Goal: Task Accomplishment & Management: Manage account settings

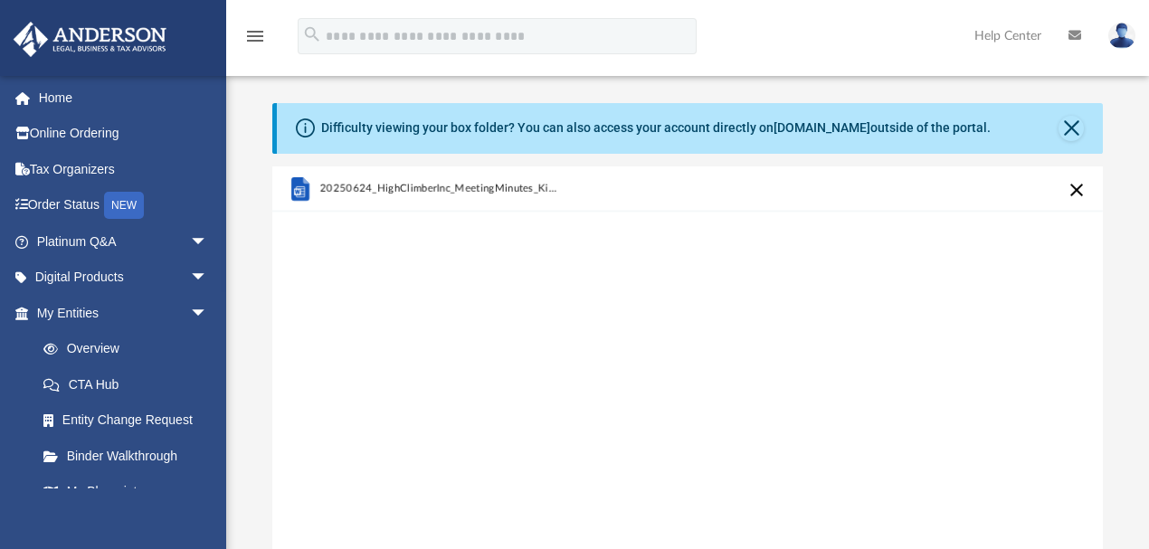
scroll to position [450, 821]
click at [1071, 125] on button "Close" at bounding box center [1070, 128] width 25 height 25
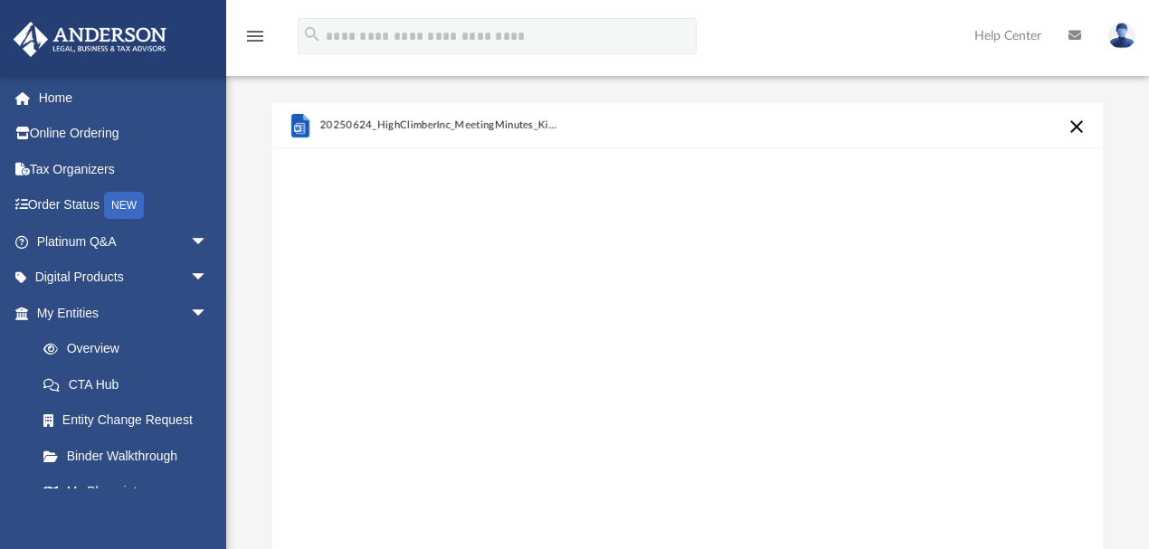
click at [1075, 125] on button "Cancel this upload" at bounding box center [1077, 127] width 22 height 22
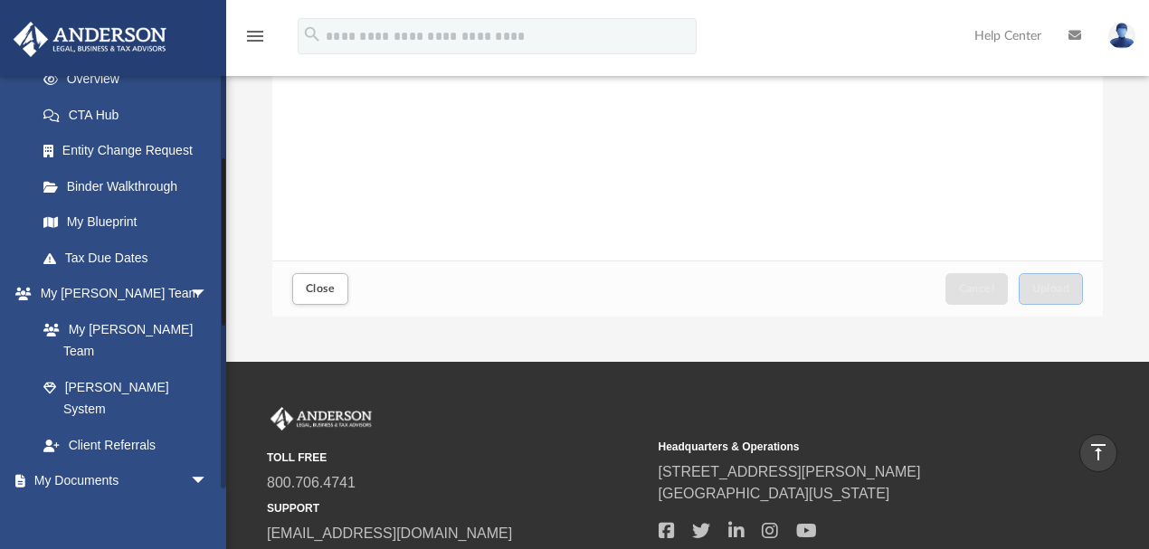
scroll to position [482, 0]
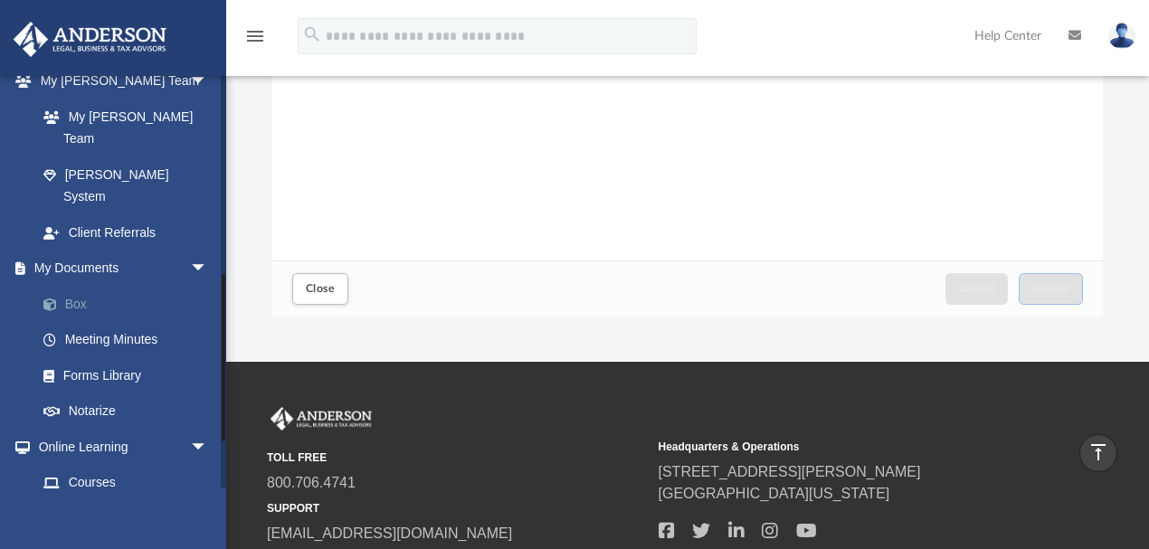
click at [78, 286] on link "Box" at bounding box center [130, 304] width 210 height 36
click at [320, 290] on span "Close" at bounding box center [320, 288] width 29 height 11
click at [78, 286] on link "Box" at bounding box center [130, 304] width 210 height 36
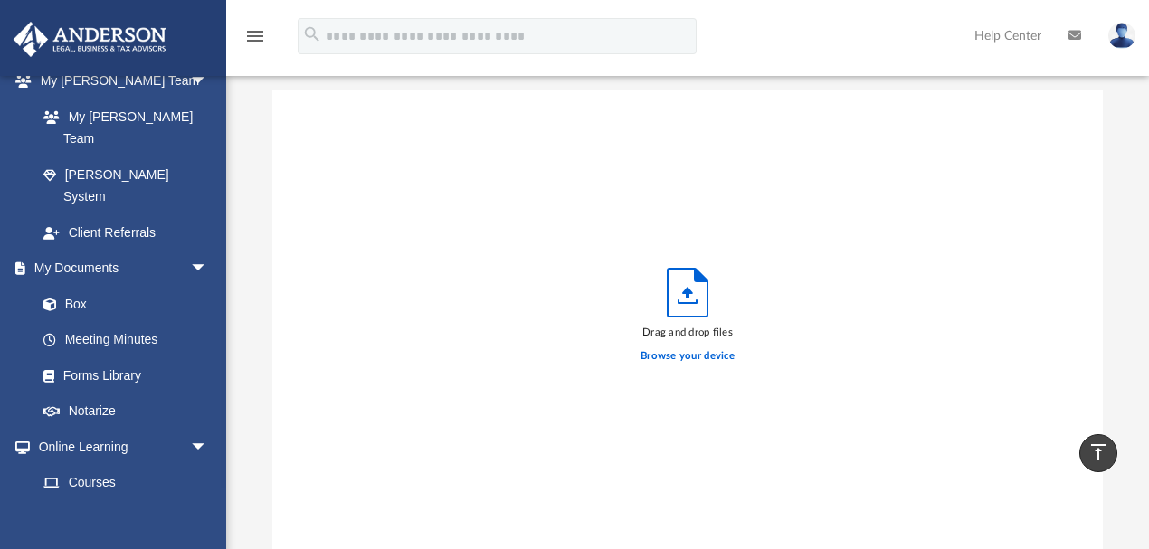
scroll to position [0, 0]
click at [251, 29] on icon "menu" at bounding box center [255, 36] width 22 height 22
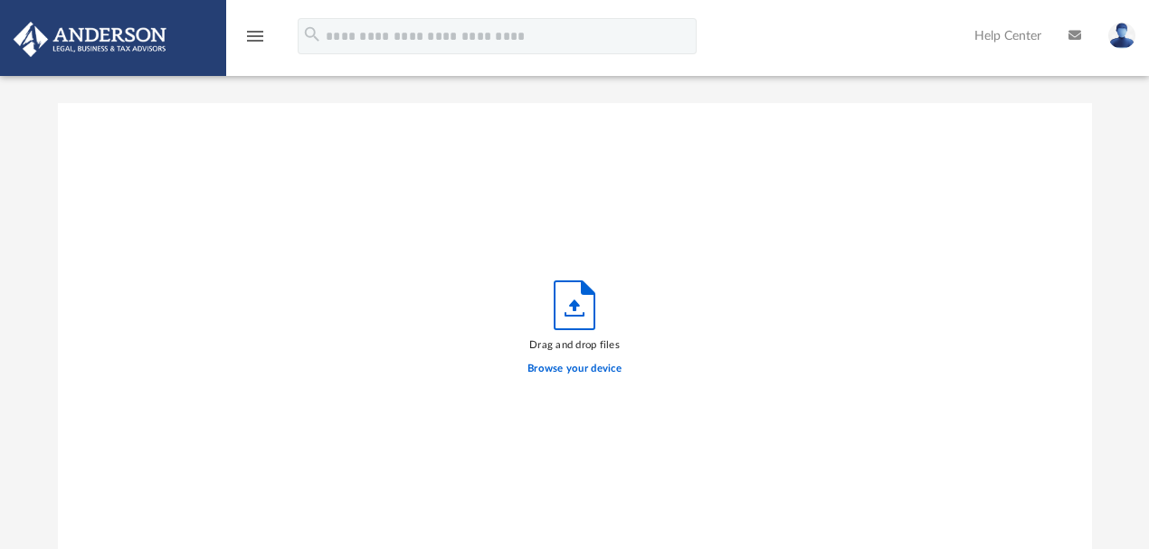
scroll to position [450, 1024]
click at [252, 29] on icon "menu" at bounding box center [255, 36] width 22 height 22
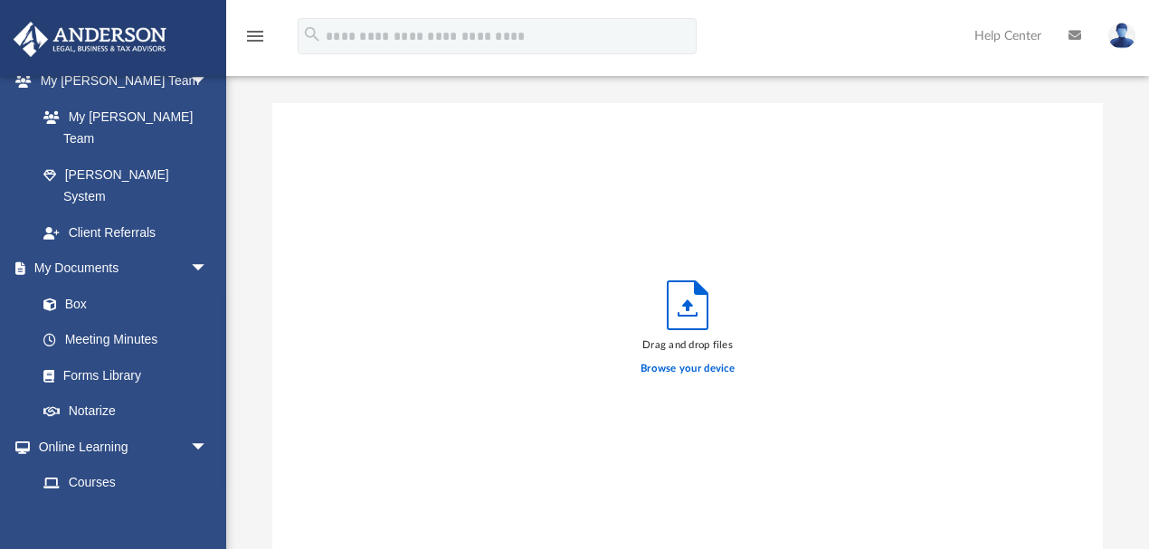
scroll to position [450, 821]
click at [88, 322] on link "Meeting Minutes" at bounding box center [130, 340] width 210 height 36
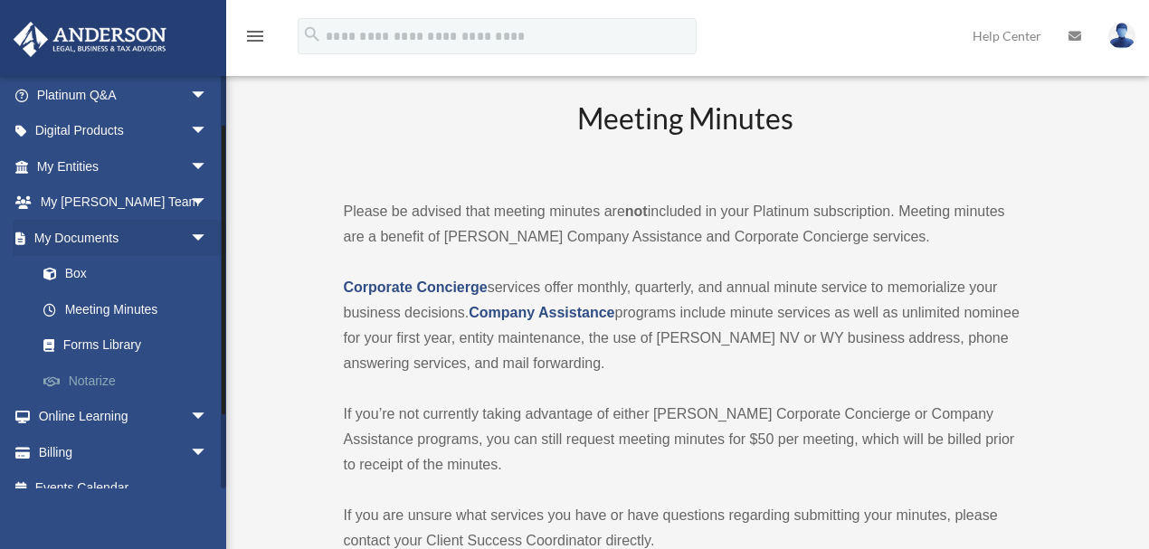
scroll to position [167, 0]
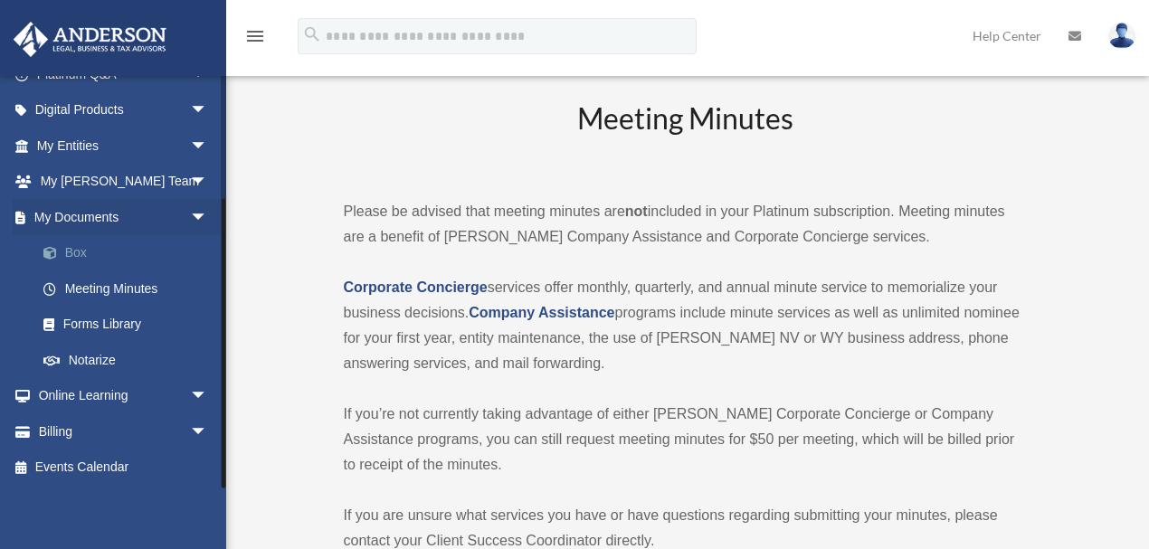
click at [74, 248] on link "Box" at bounding box center [130, 253] width 210 height 36
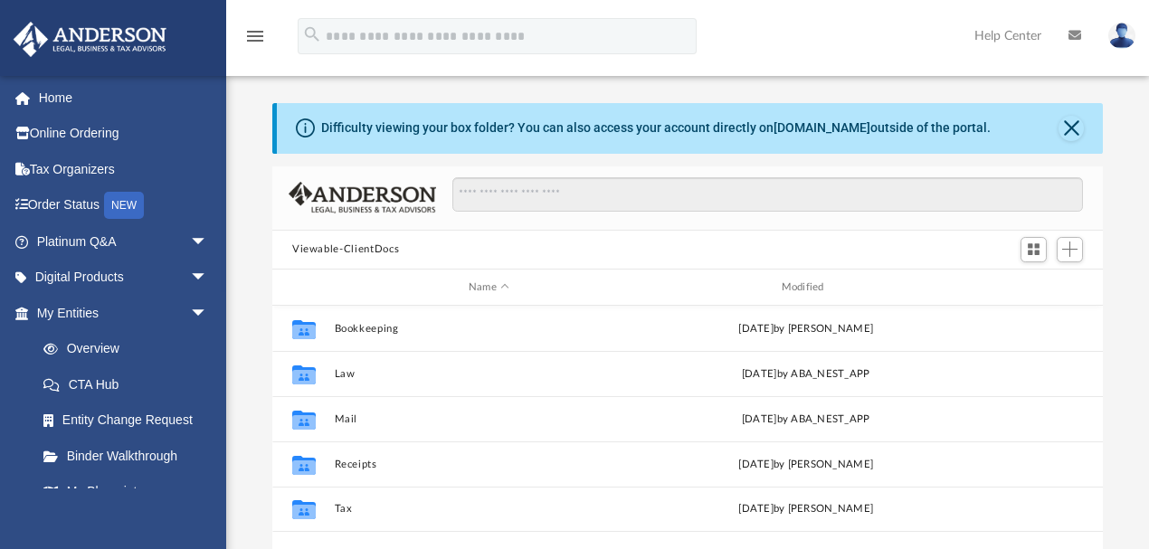
scroll to position [402, 821]
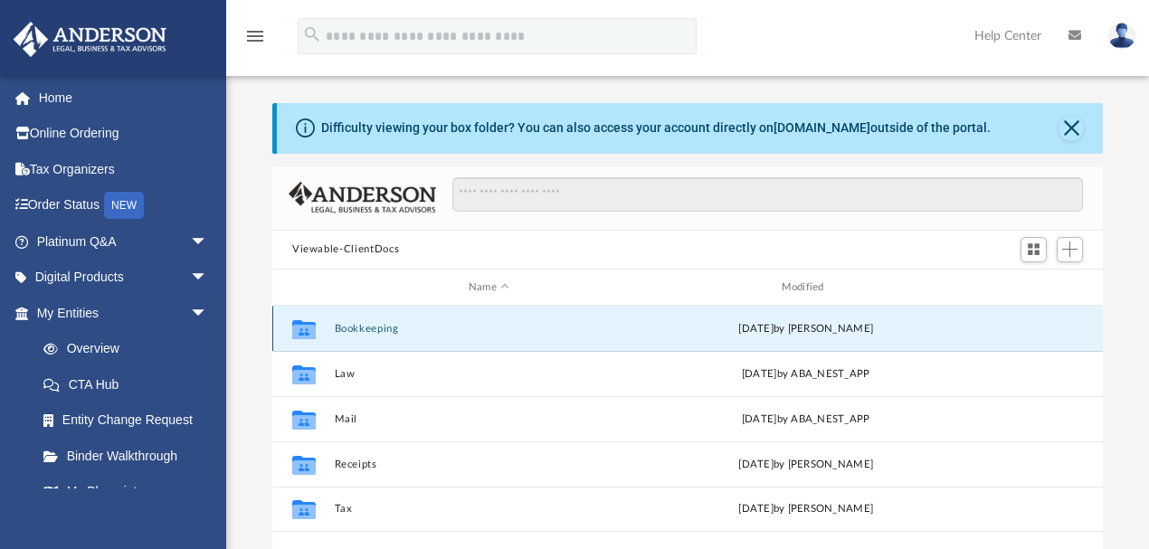
click at [373, 328] on button "Bookkeeping" at bounding box center [489, 329] width 309 height 12
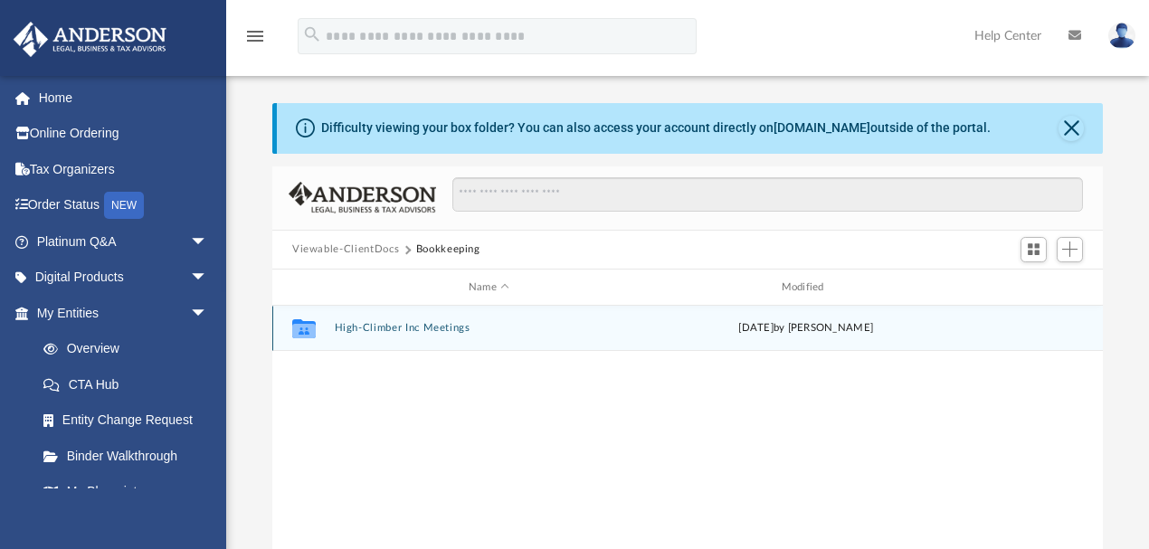
click at [373, 328] on button "High-Climber Inc Meetings" at bounding box center [489, 329] width 309 height 12
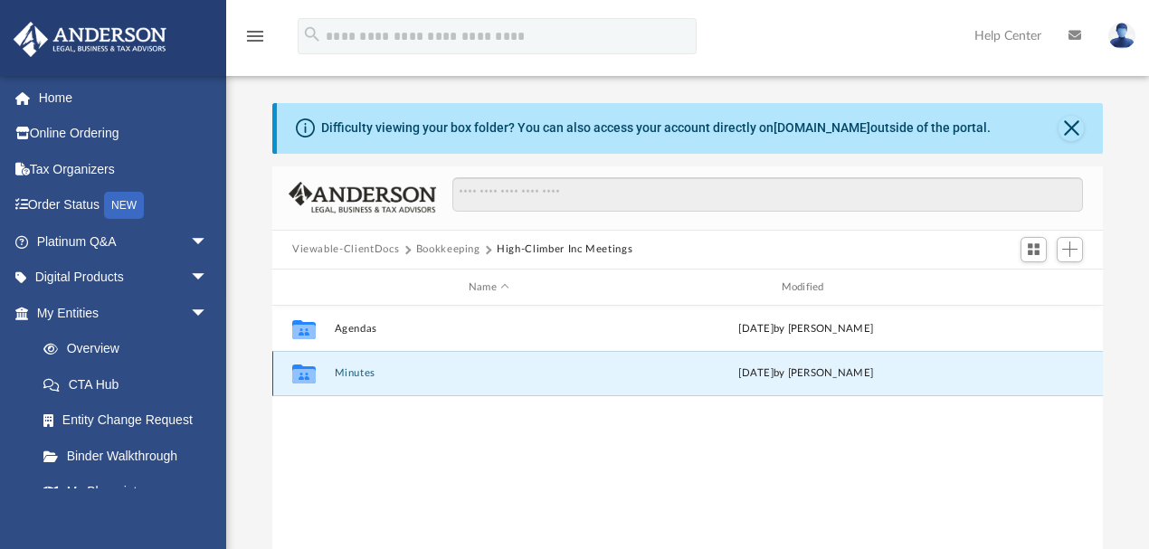
click at [356, 373] on button "Minutes" at bounding box center [489, 374] width 309 height 12
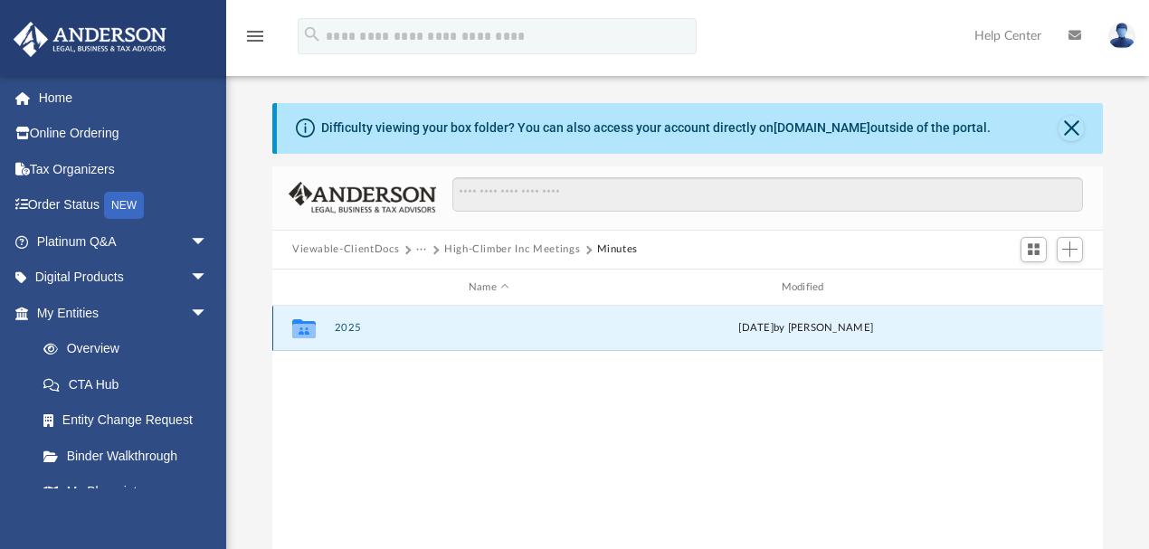
click at [348, 327] on button "2025" at bounding box center [489, 329] width 309 height 12
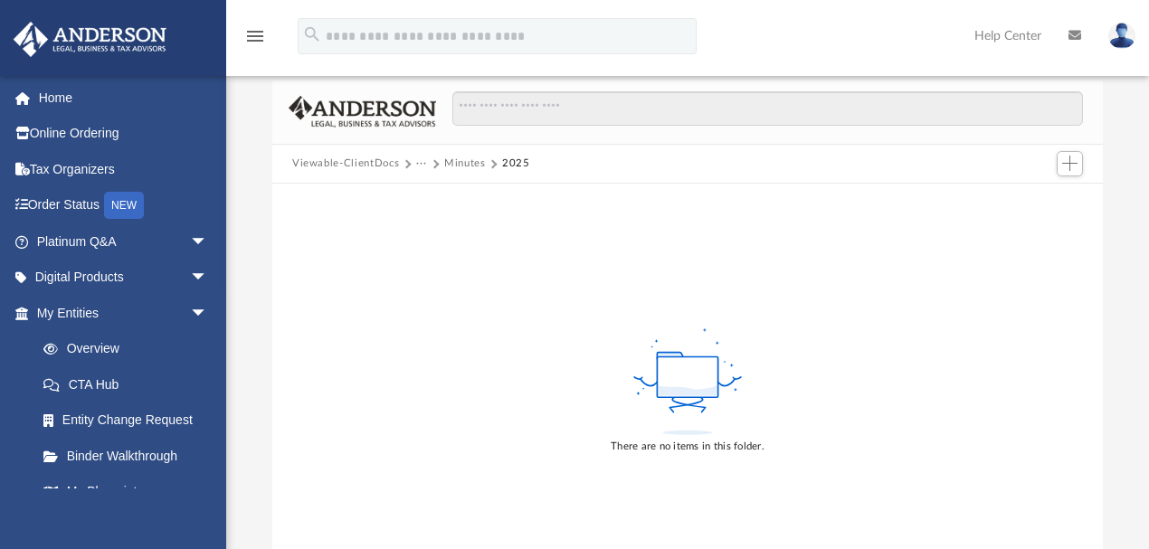
scroll to position [0, 0]
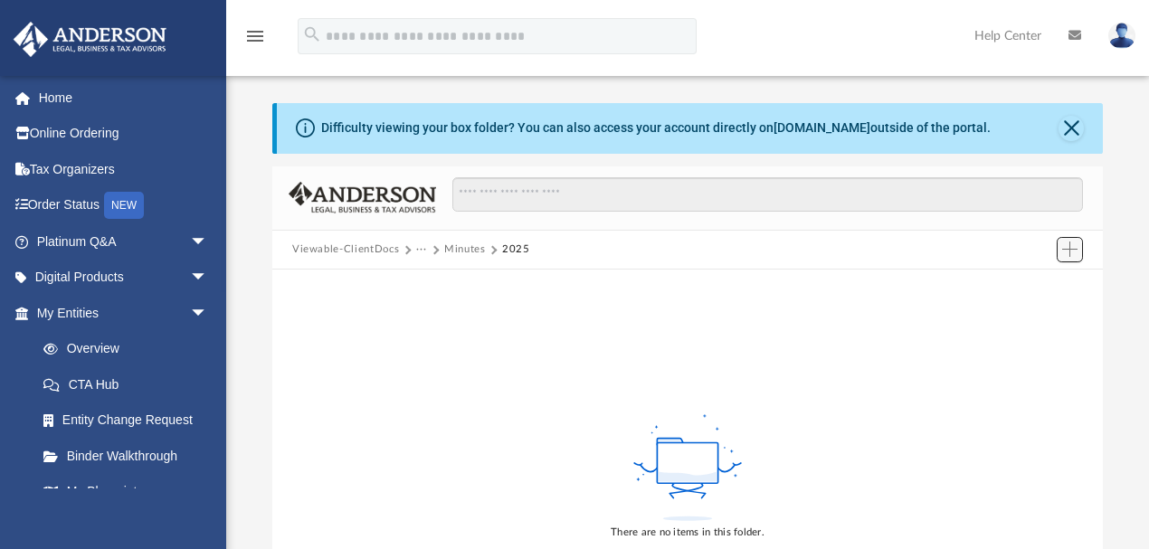
click at [1066, 248] on span "Add" at bounding box center [1069, 249] width 15 height 15
click at [1025, 281] on li "Upload" at bounding box center [1044, 285] width 58 height 19
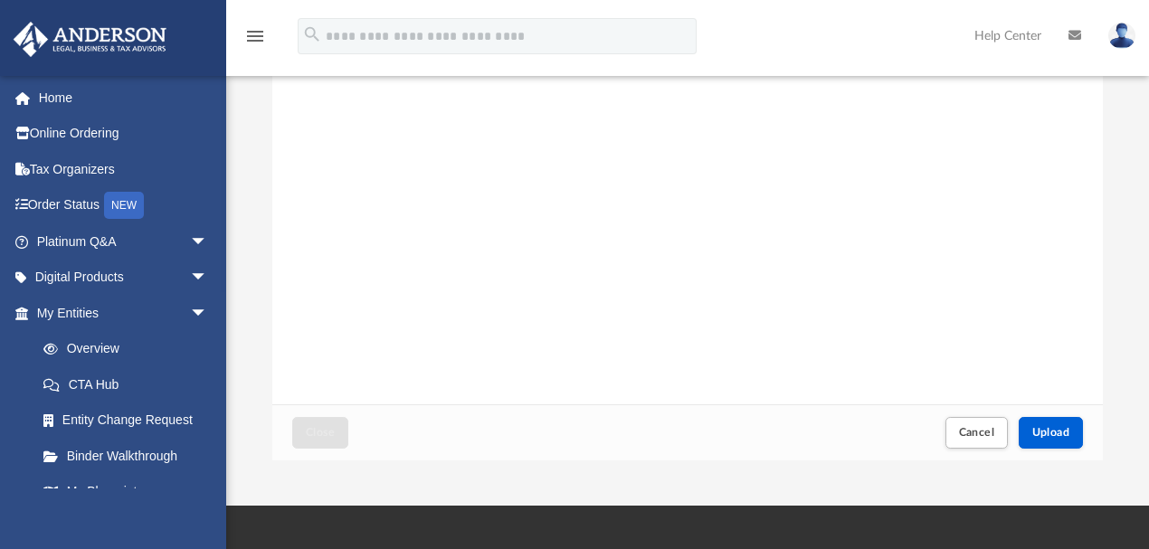
scroll to position [241, 0]
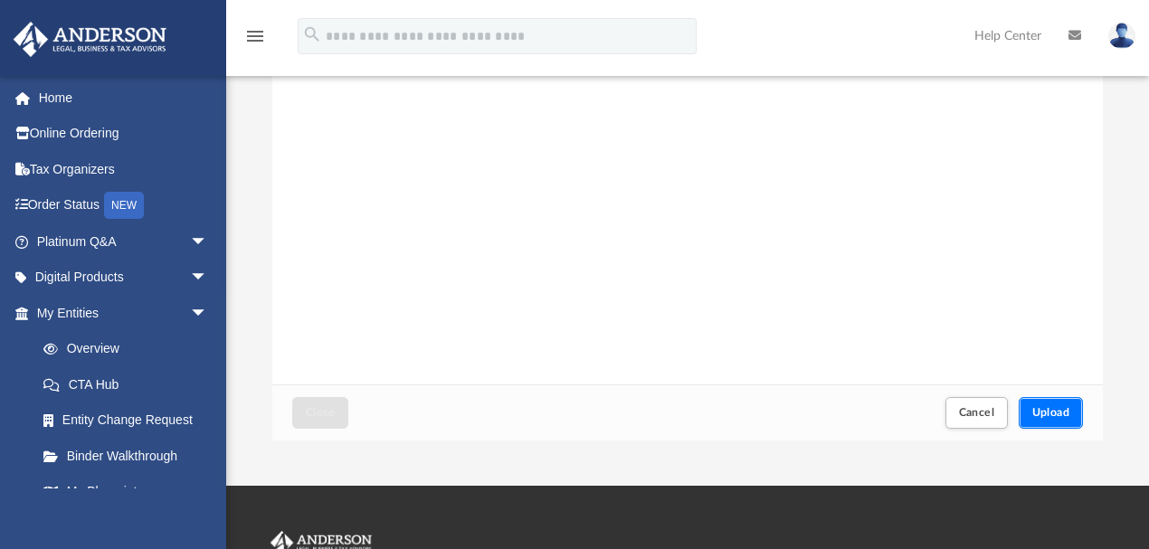
click at [1045, 412] on span "Upload" at bounding box center [1051, 412] width 38 height 11
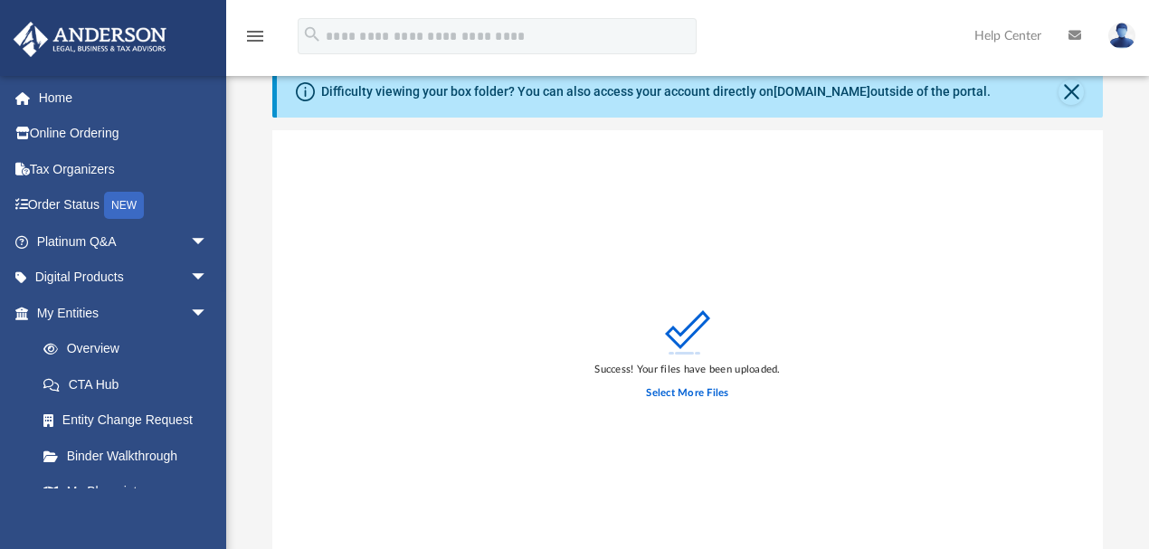
scroll to position [0, 0]
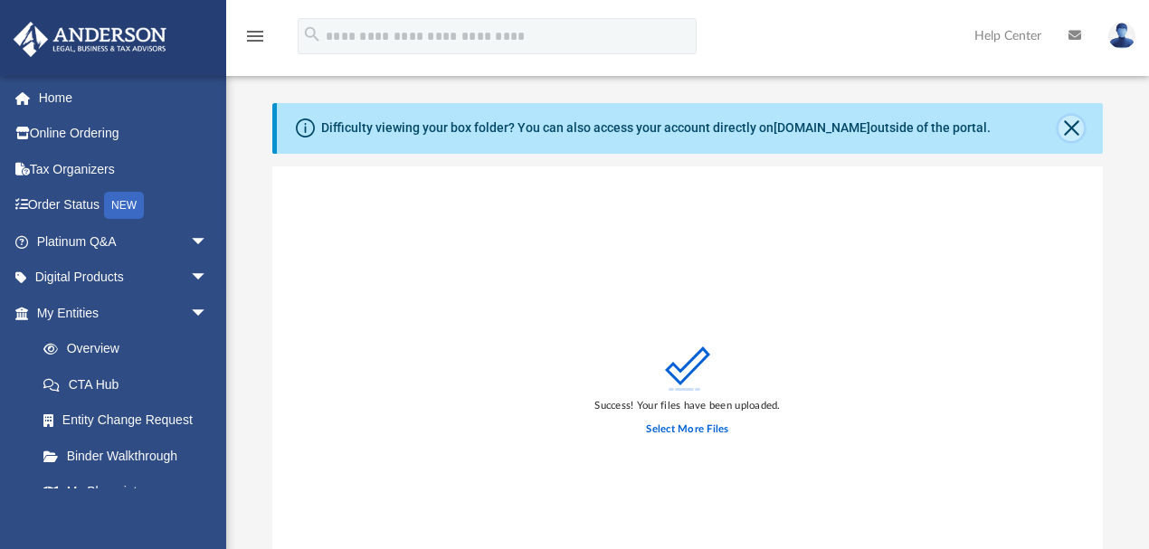
click at [1070, 119] on button "Close" at bounding box center [1070, 128] width 25 height 25
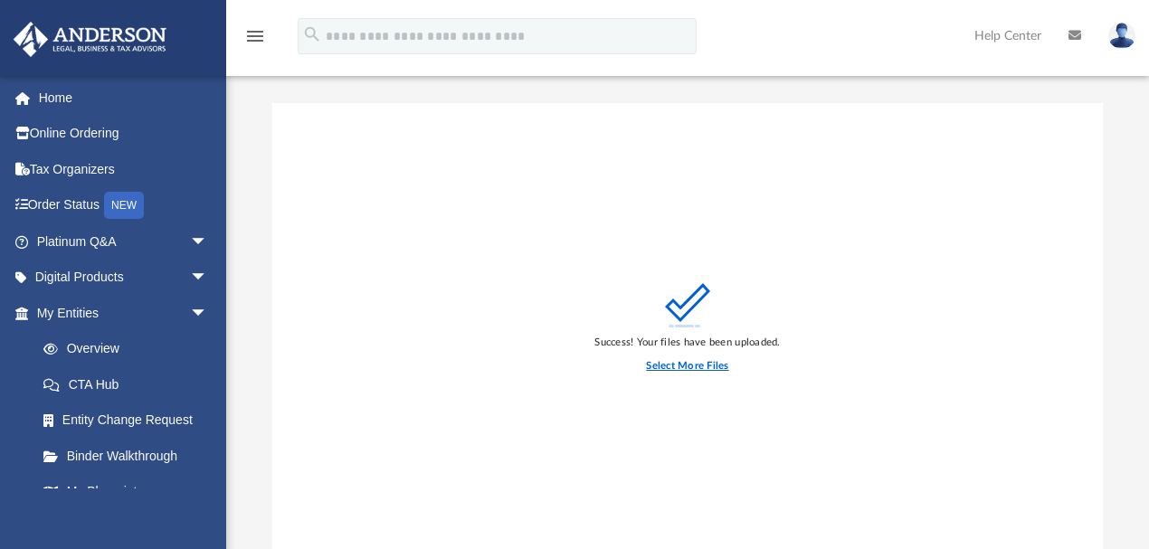
click at [685, 363] on label "Select More Files" at bounding box center [687, 366] width 82 height 16
click at [0, 0] on input "Select More Files" at bounding box center [0, 0] width 0 height 0
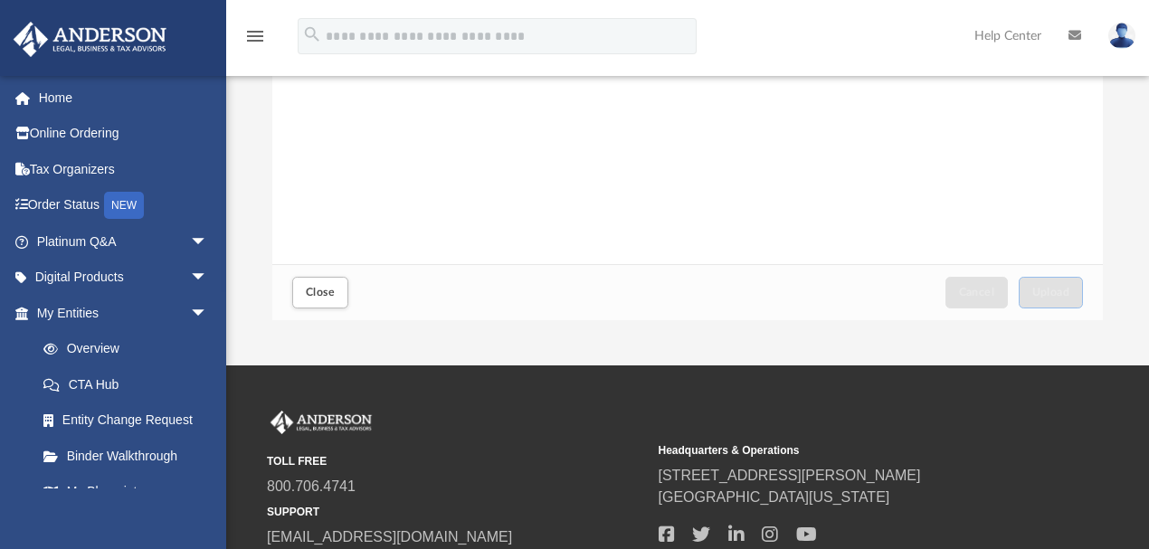
scroll to position [301, 0]
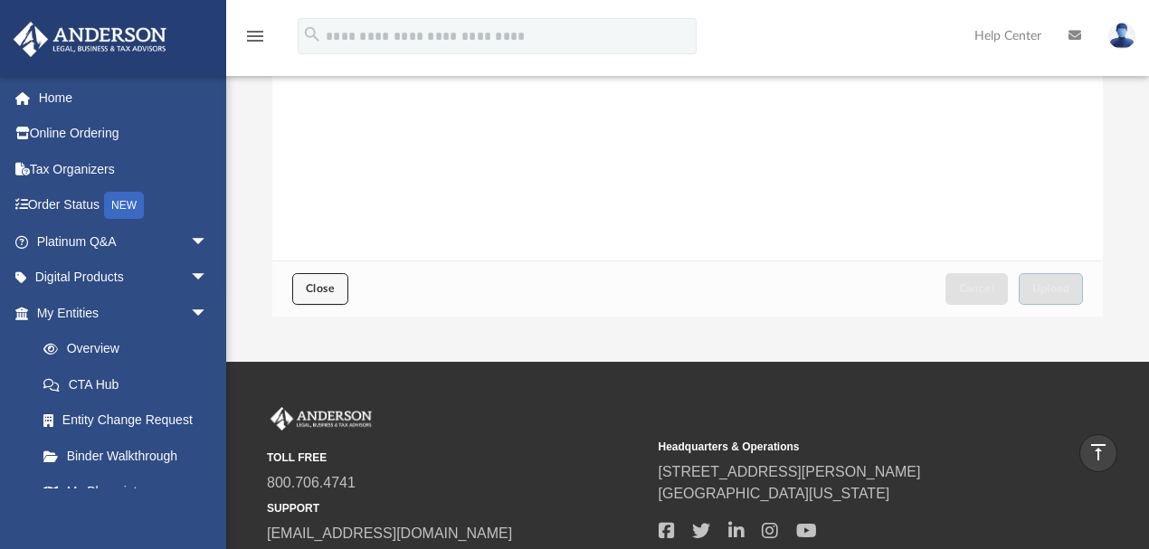
click at [314, 289] on span "Close" at bounding box center [320, 288] width 29 height 11
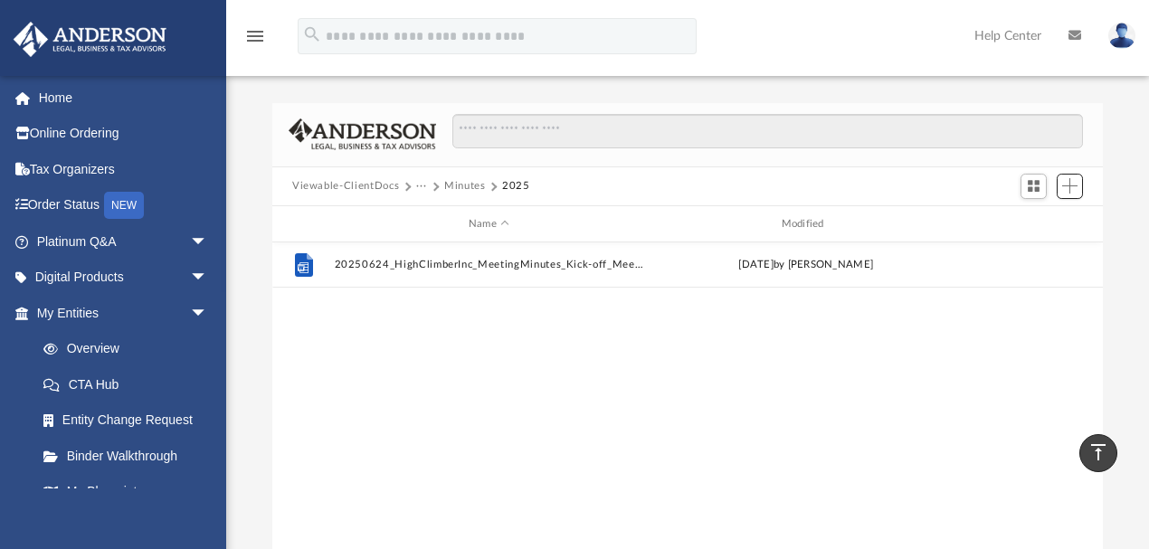
scroll to position [402, 821]
click at [1073, 185] on span "Add" at bounding box center [1069, 185] width 15 height 15
click at [1034, 224] on li "Upload" at bounding box center [1044, 222] width 58 height 19
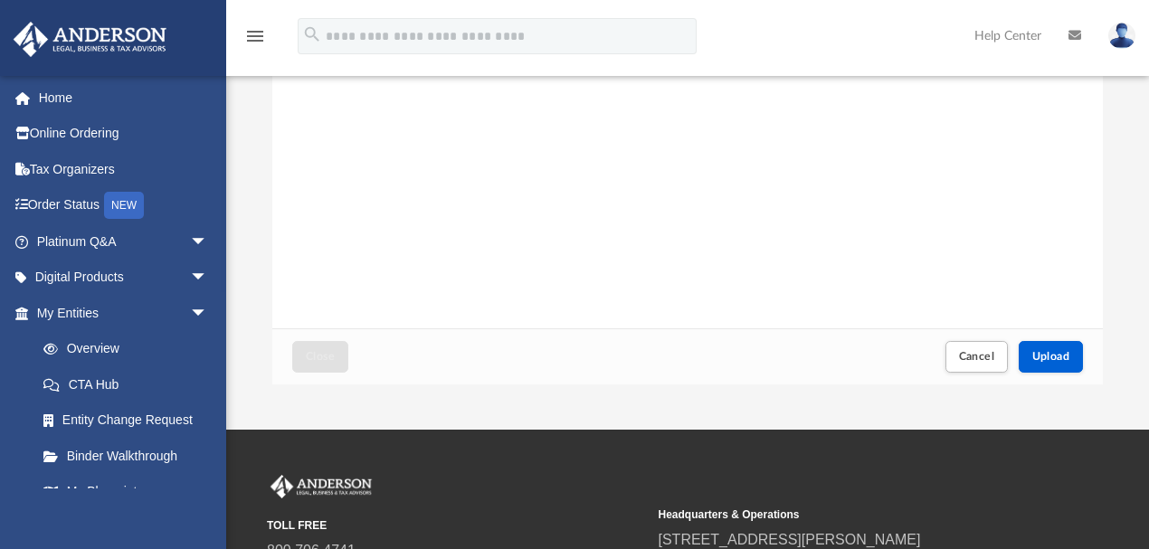
scroll to position [241, 0]
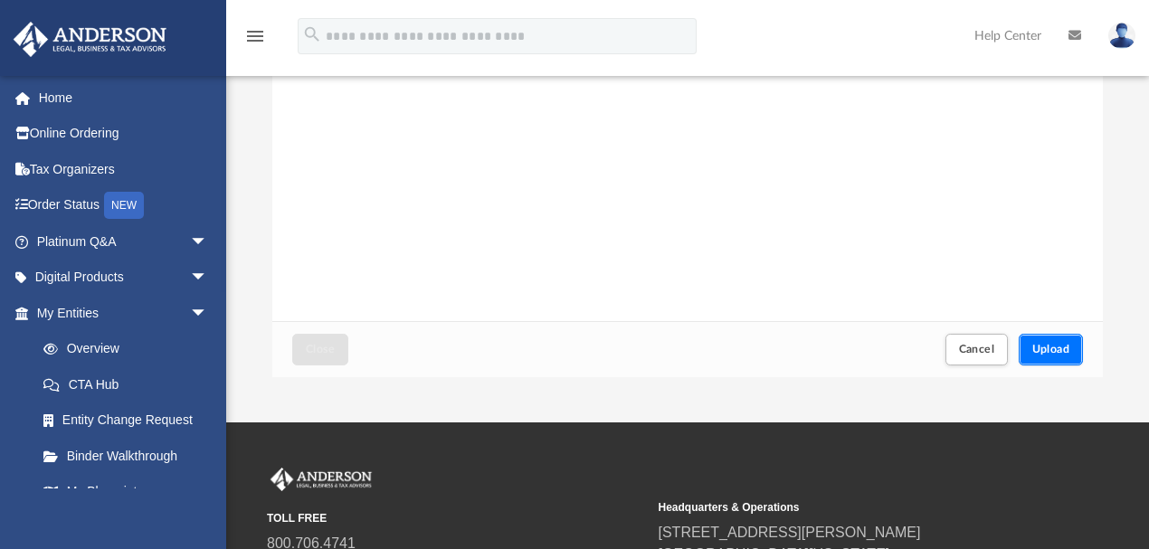
click at [1046, 354] on span "Upload" at bounding box center [1051, 349] width 38 height 11
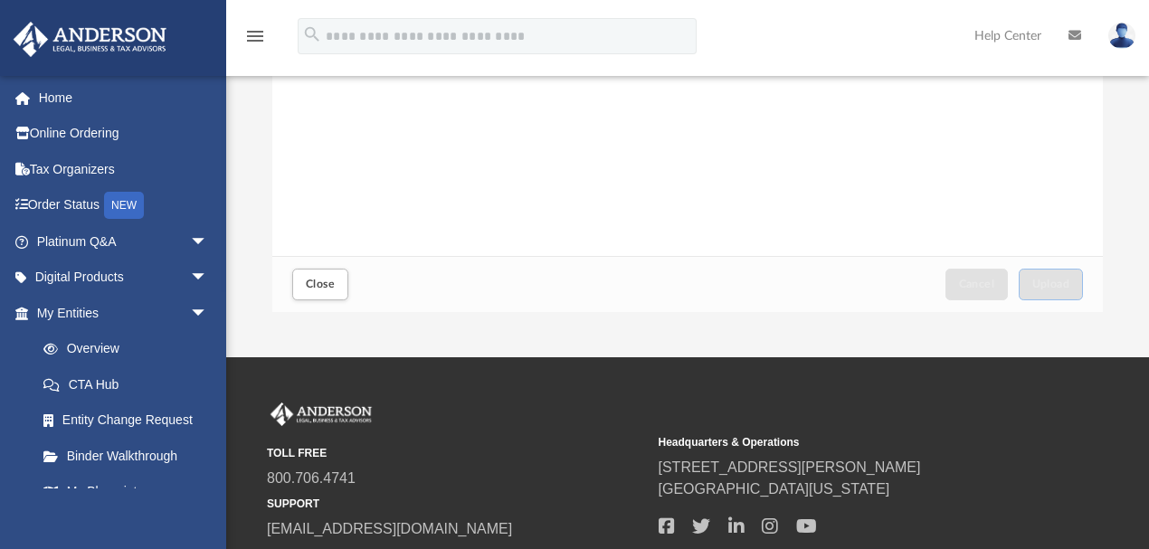
scroll to position [362, 0]
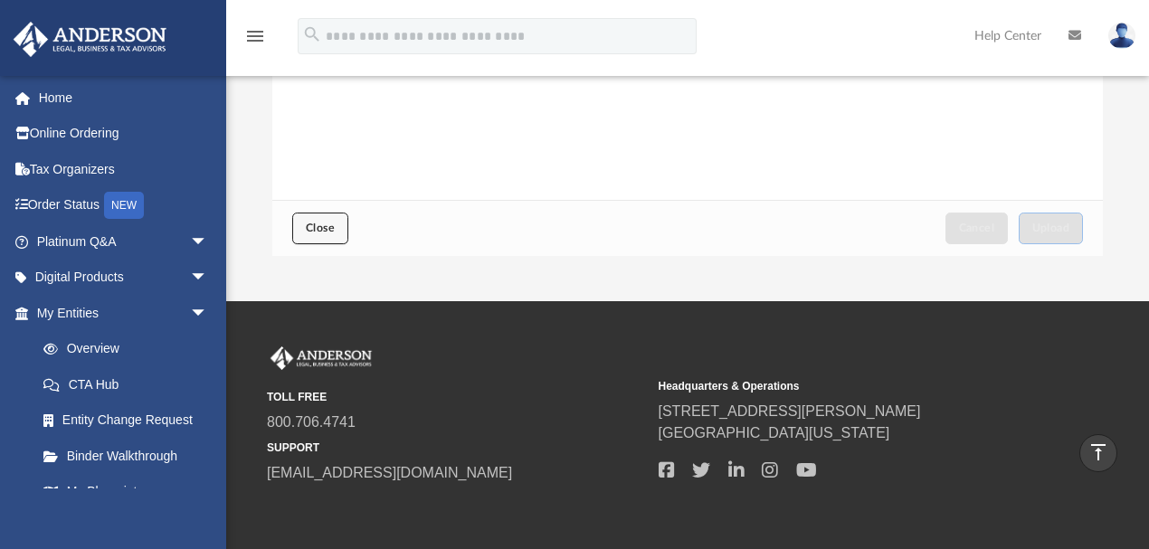
click at [321, 216] on button "Close" at bounding box center [320, 229] width 56 height 32
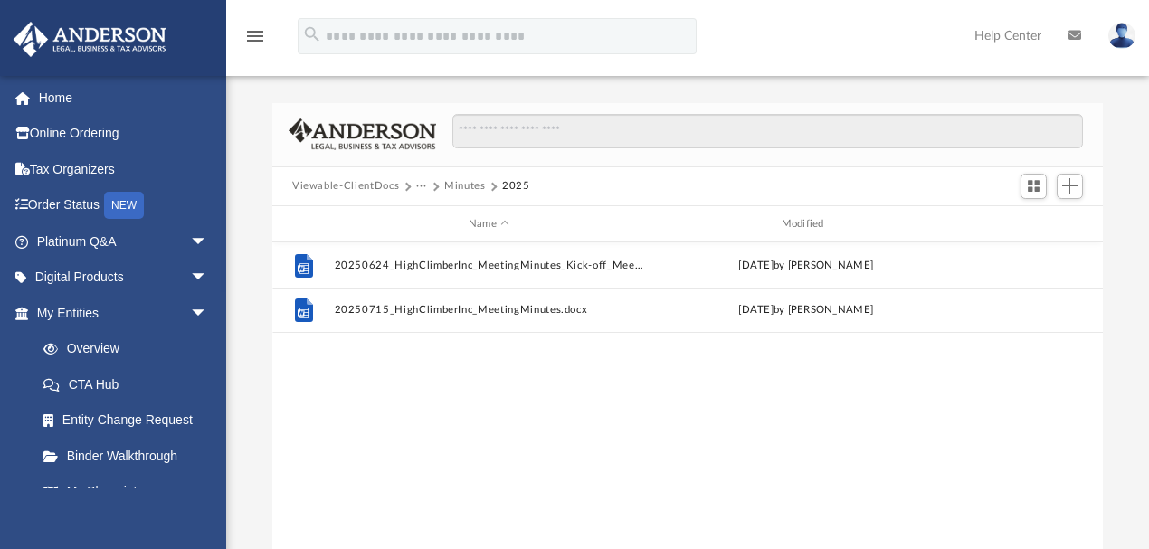
click at [370, 185] on button "Viewable-ClientDocs" at bounding box center [345, 186] width 107 height 16
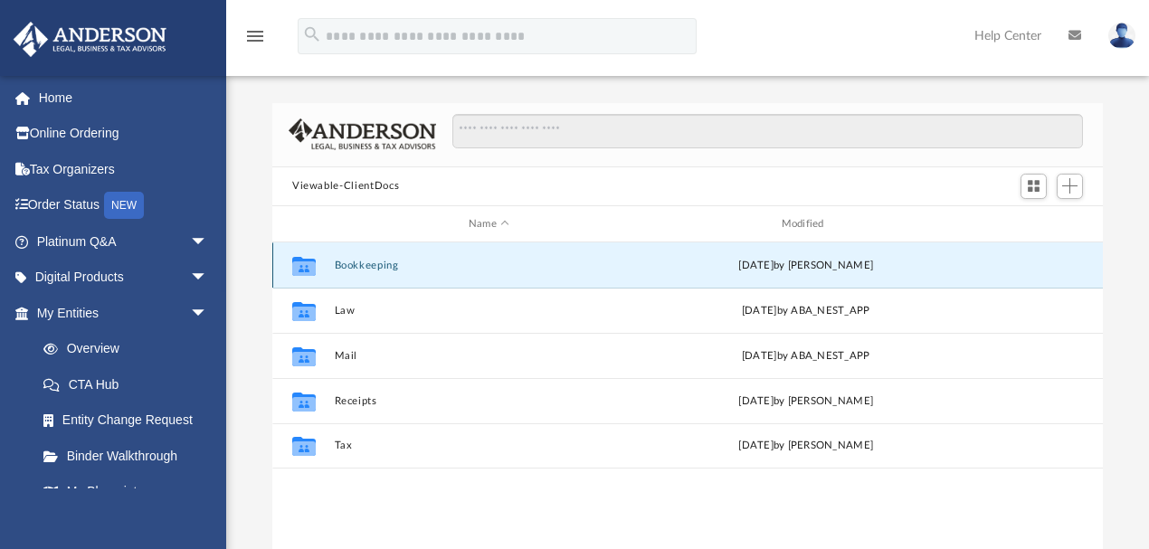
click at [381, 268] on button "Bookkeeping" at bounding box center [489, 266] width 309 height 12
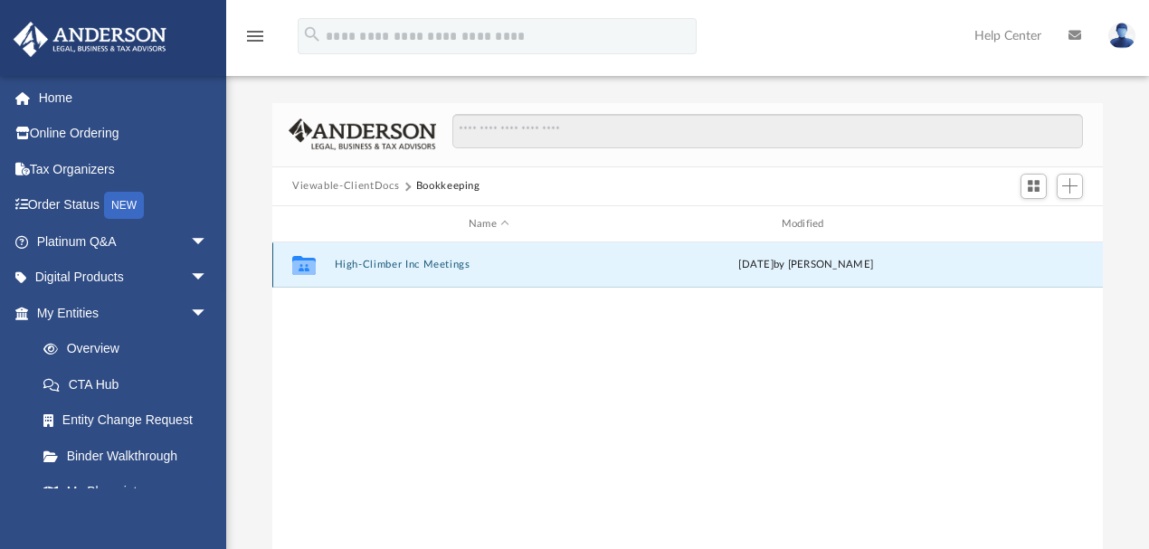
click at [381, 268] on button "High-Climber Inc Meetings" at bounding box center [489, 266] width 309 height 12
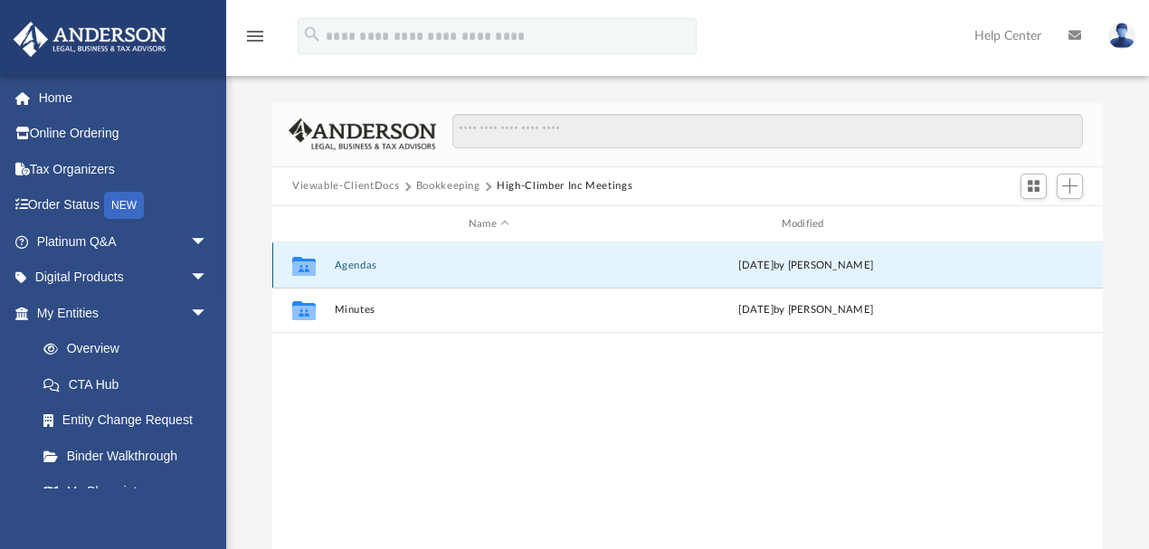
click at [364, 263] on button "Agendas" at bounding box center [489, 266] width 309 height 12
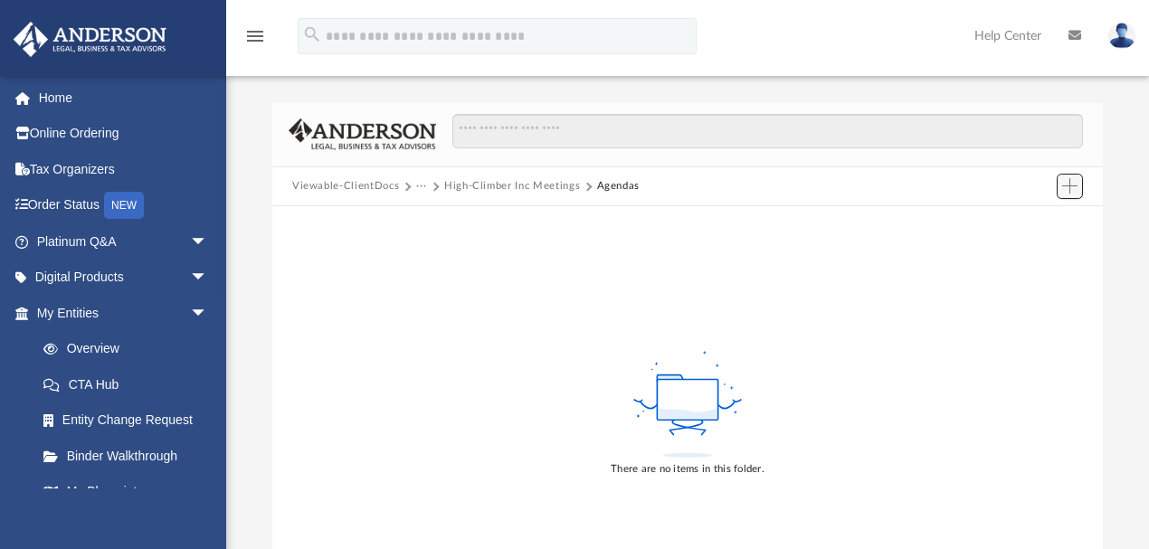
click at [1073, 185] on span "Add" at bounding box center [1069, 185] width 15 height 15
click at [1040, 225] on li "Upload" at bounding box center [1044, 222] width 58 height 19
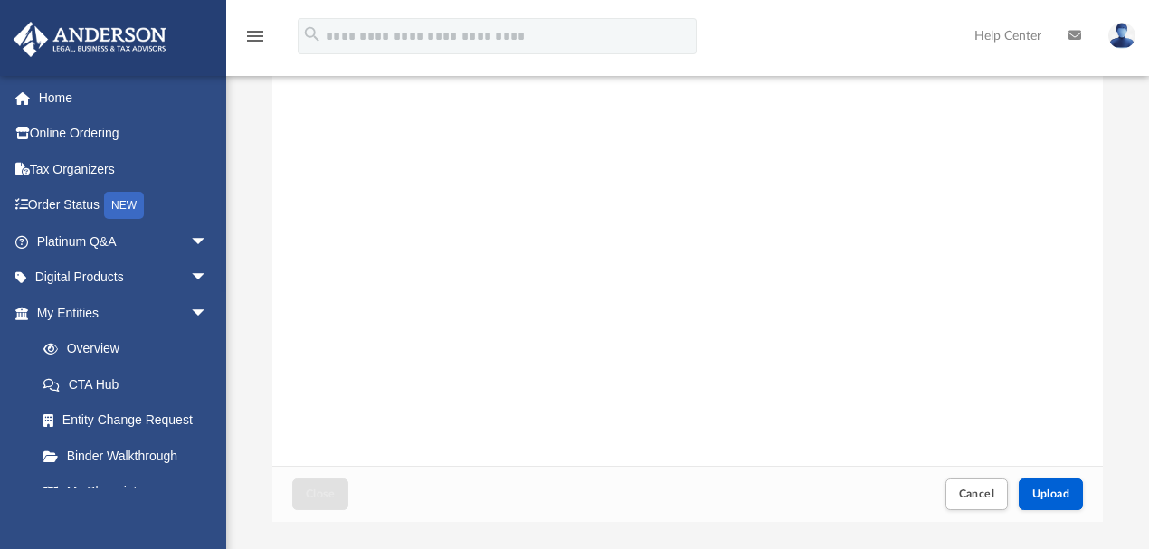
scroll to position [301, 0]
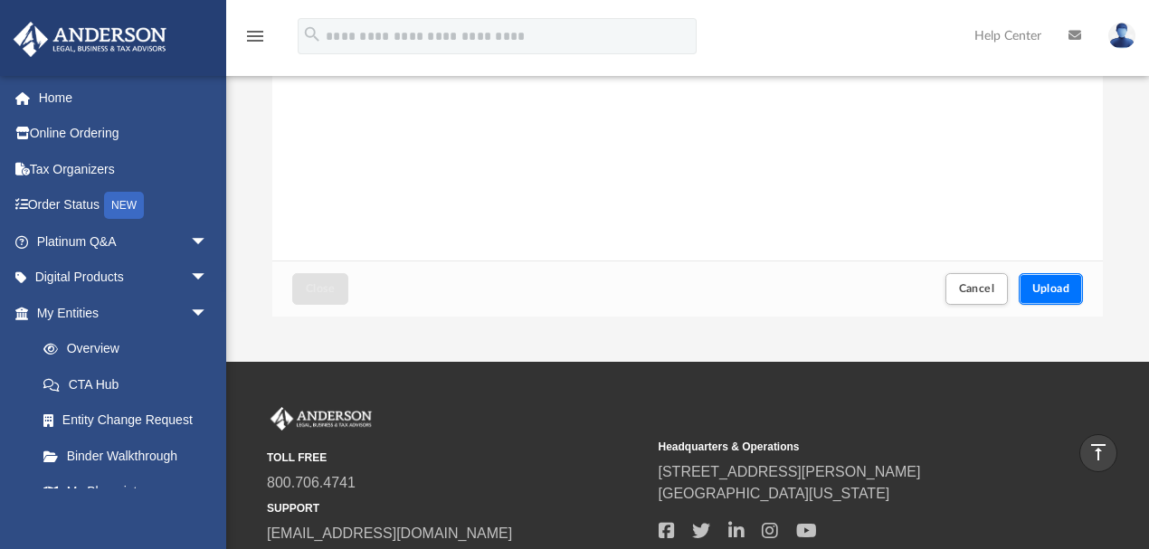
click at [1060, 293] on span "Upload" at bounding box center [1051, 288] width 38 height 11
click at [315, 283] on span "Close" at bounding box center [320, 288] width 29 height 11
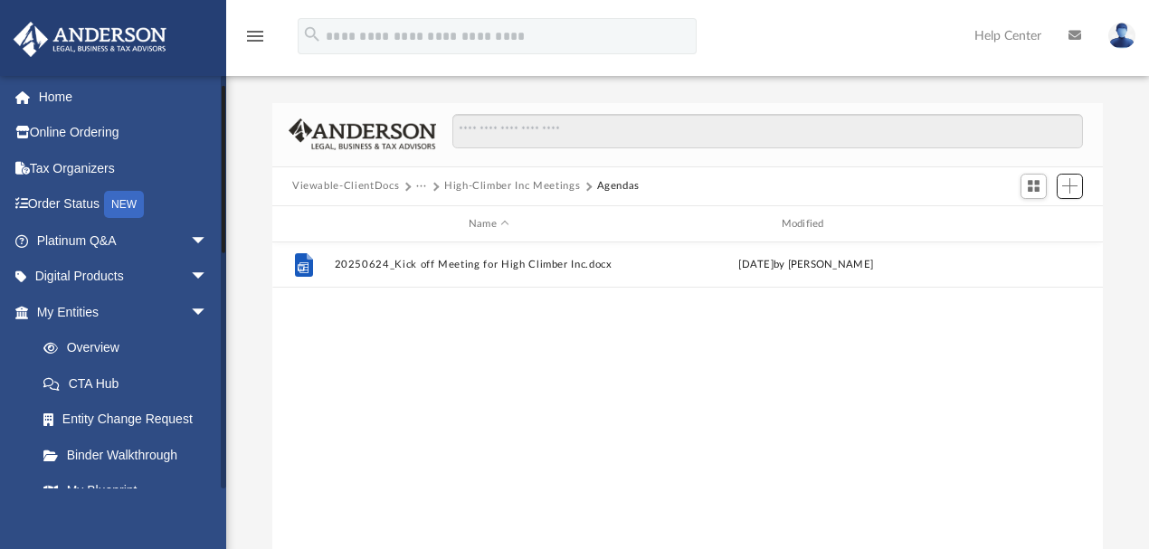
scroll to position [0, 0]
click at [190, 305] on span "arrow_drop_down" at bounding box center [208, 313] width 36 height 37
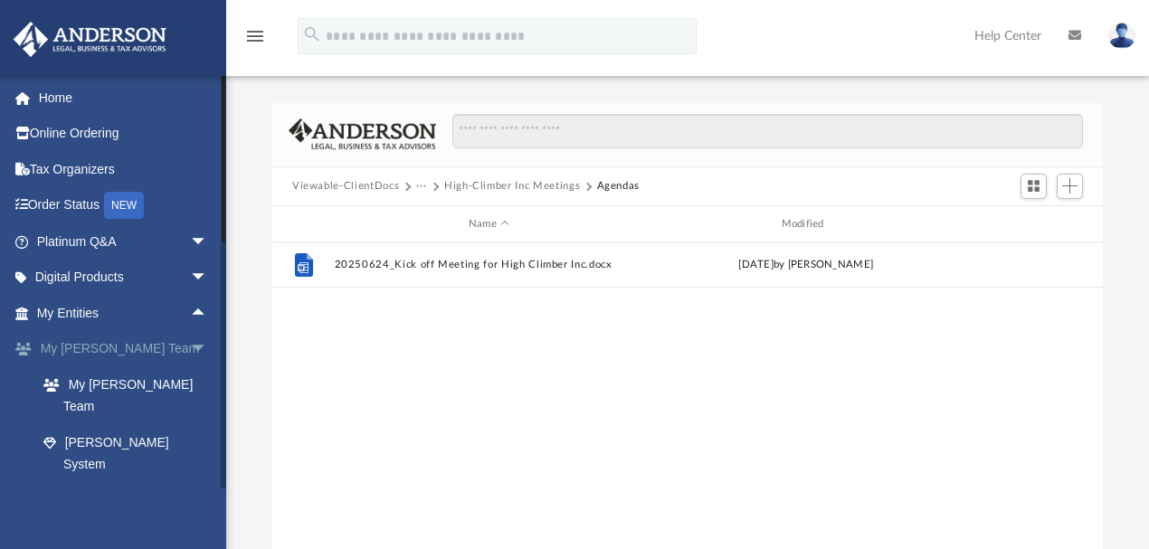
click at [190, 342] on span "arrow_drop_down" at bounding box center [208, 349] width 36 height 37
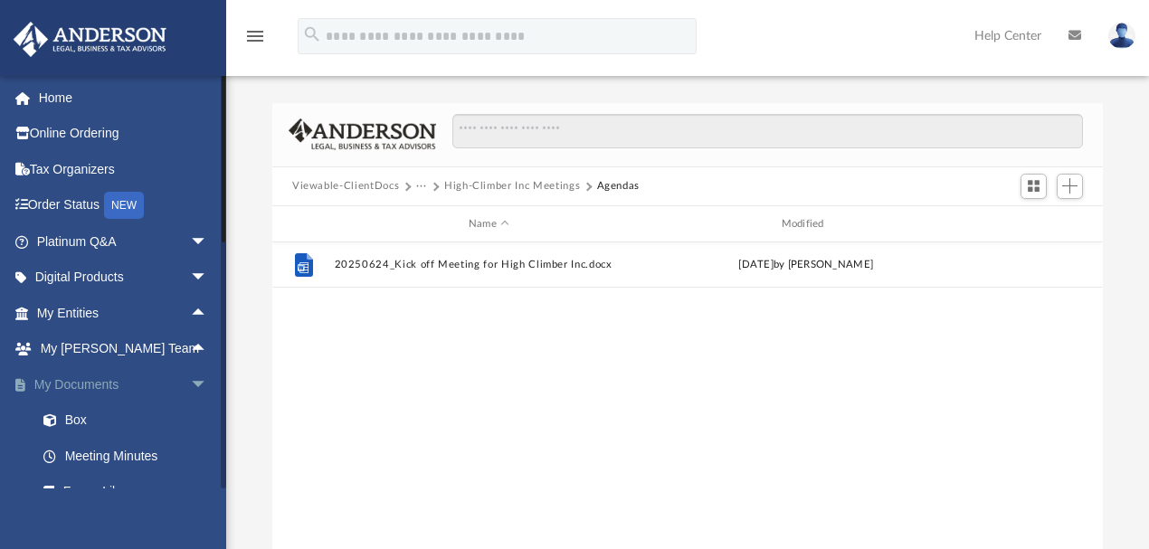
click at [191, 383] on span "arrow_drop_down" at bounding box center [208, 384] width 36 height 37
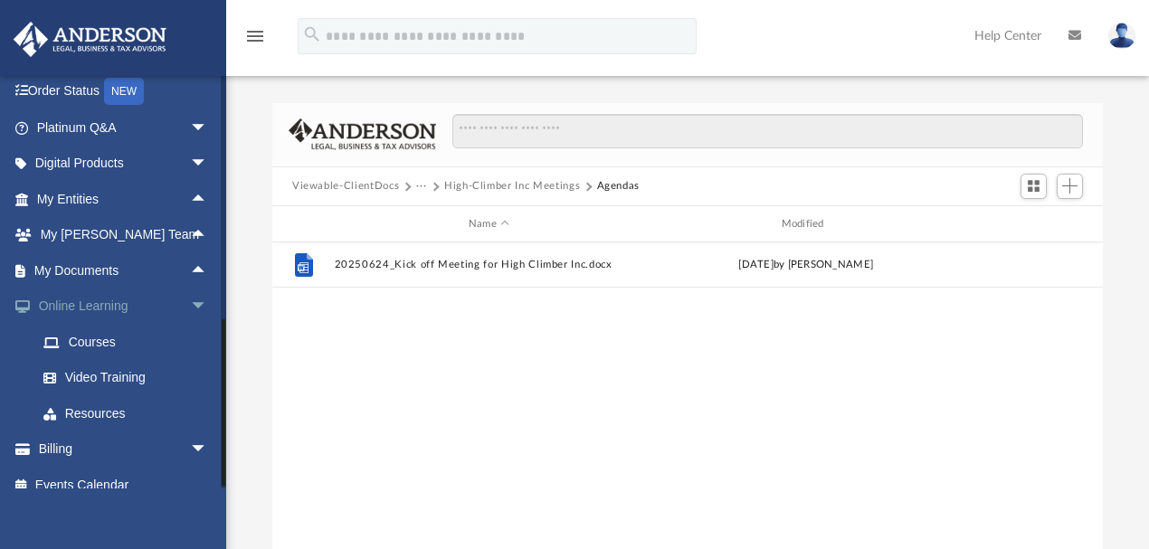
scroll to position [132, 0]
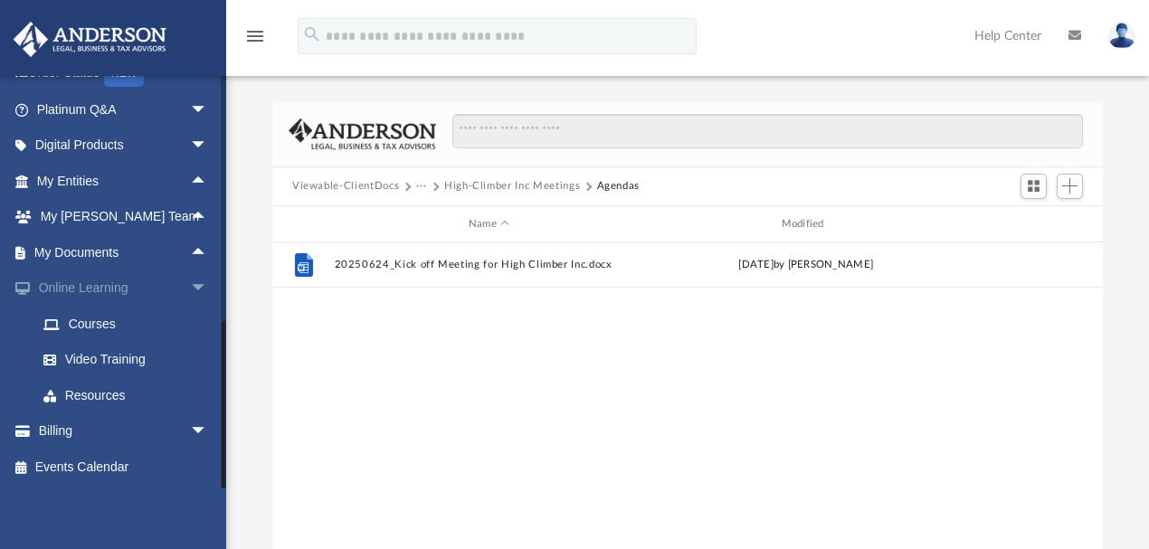
click at [83, 288] on link "Online Learning arrow_drop_down" at bounding box center [124, 288] width 223 height 36
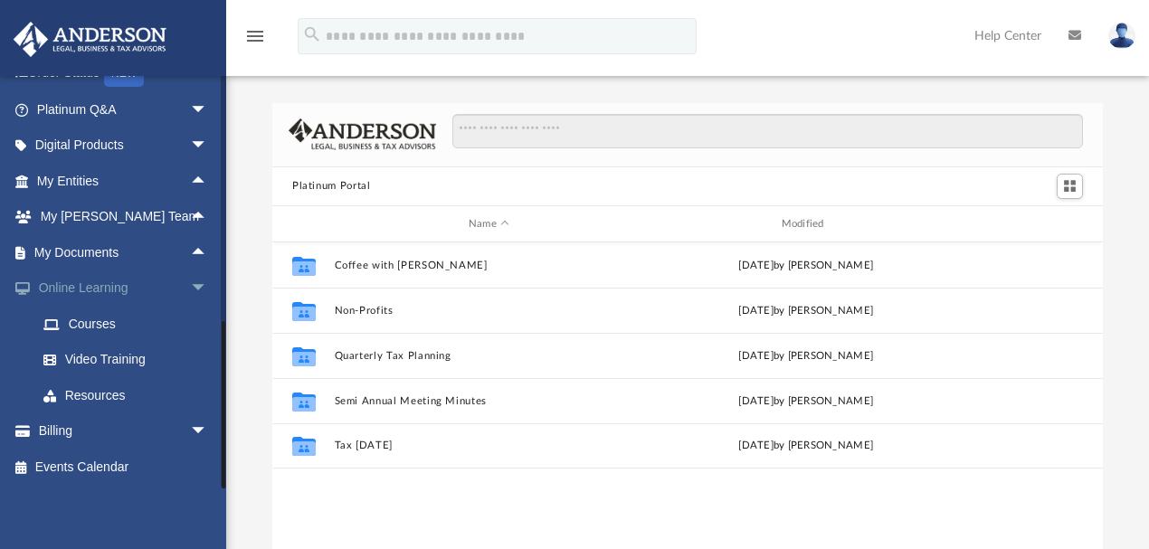
scroll to position [402, 821]
click at [101, 242] on link "My Documents arrow_drop_up" at bounding box center [124, 252] width 223 height 36
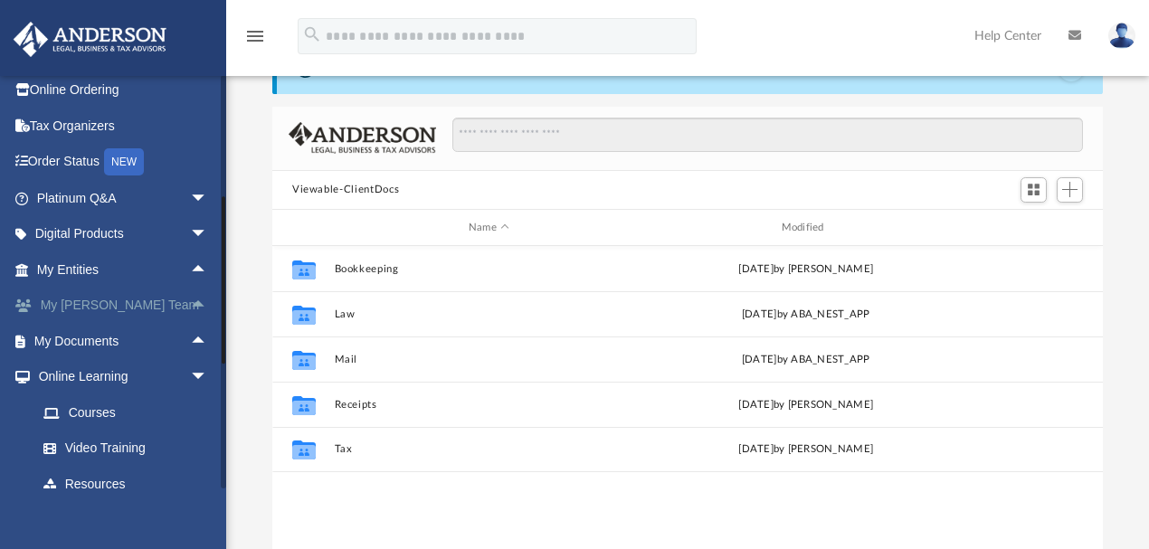
scroll to position [11, 0]
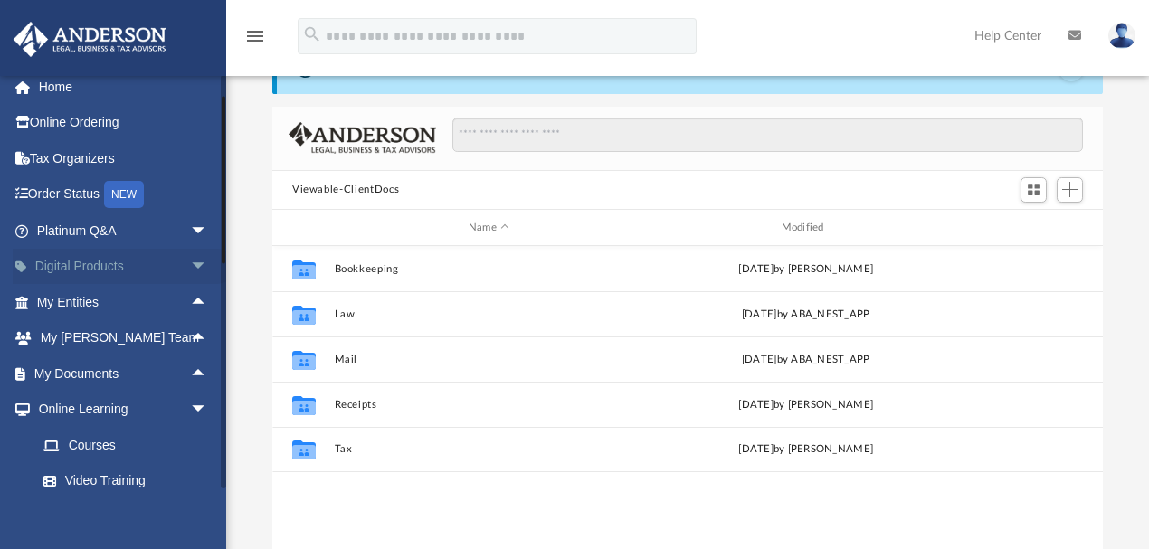
click at [190, 261] on span "arrow_drop_down" at bounding box center [208, 267] width 36 height 37
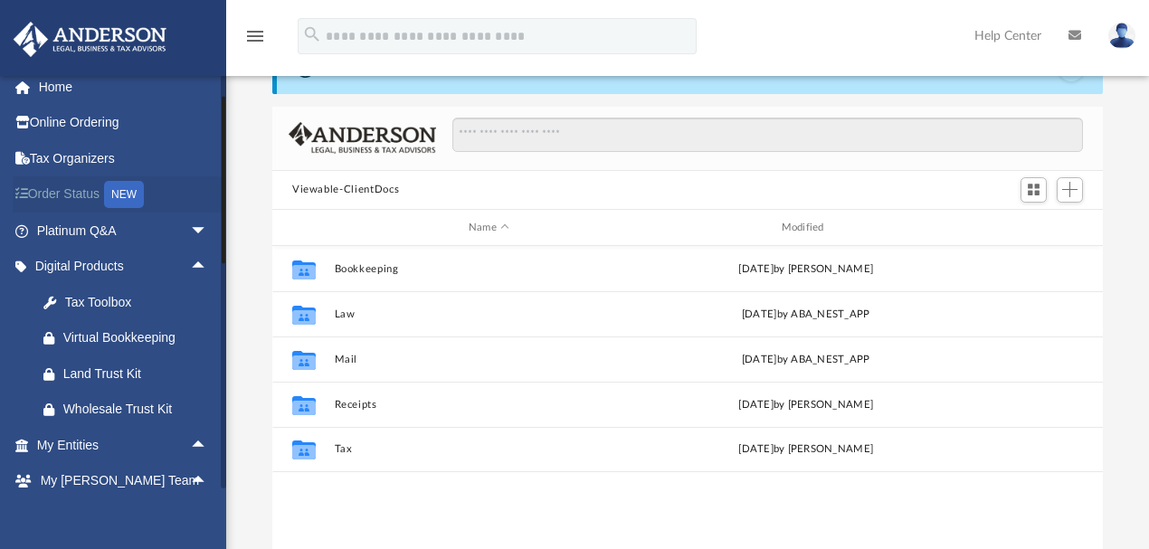
click at [113, 189] on div "NEW" at bounding box center [124, 194] width 40 height 27
click at [78, 188] on link "Order Status NEW" at bounding box center [124, 194] width 223 height 37
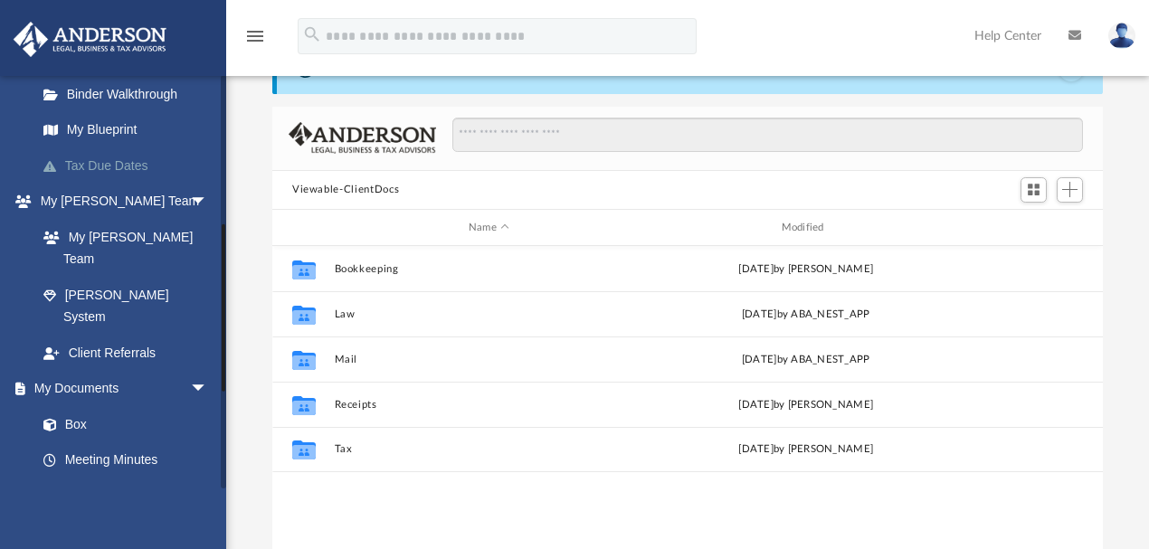
scroll to position [596, 0]
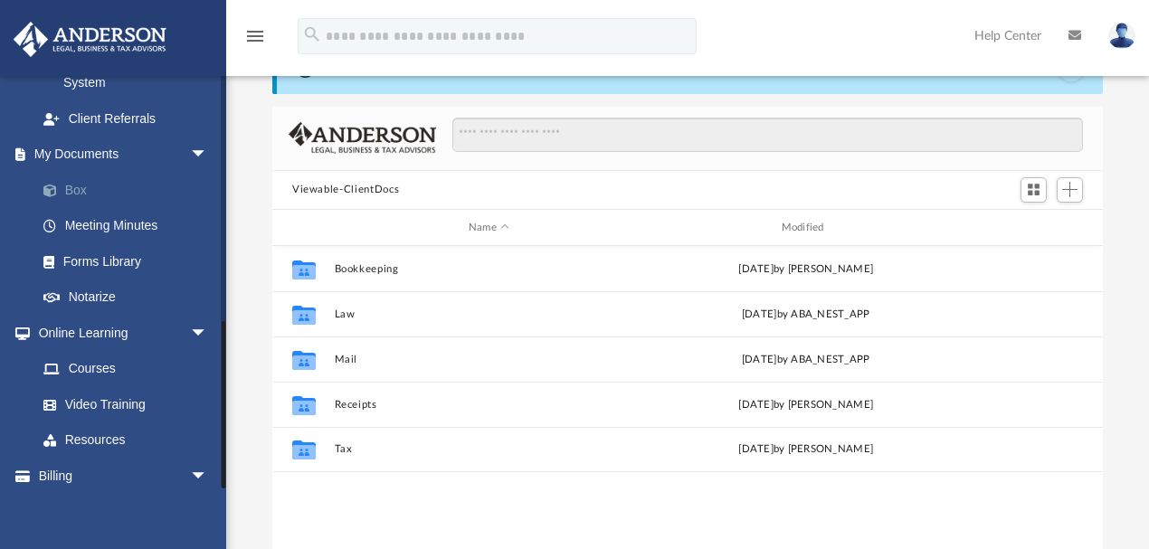
click at [76, 172] on link "Box" at bounding box center [130, 190] width 210 height 36
click at [1074, 190] on span "Add" at bounding box center [1069, 189] width 15 height 15
click at [1029, 221] on li "Upload" at bounding box center [1044, 225] width 58 height 19
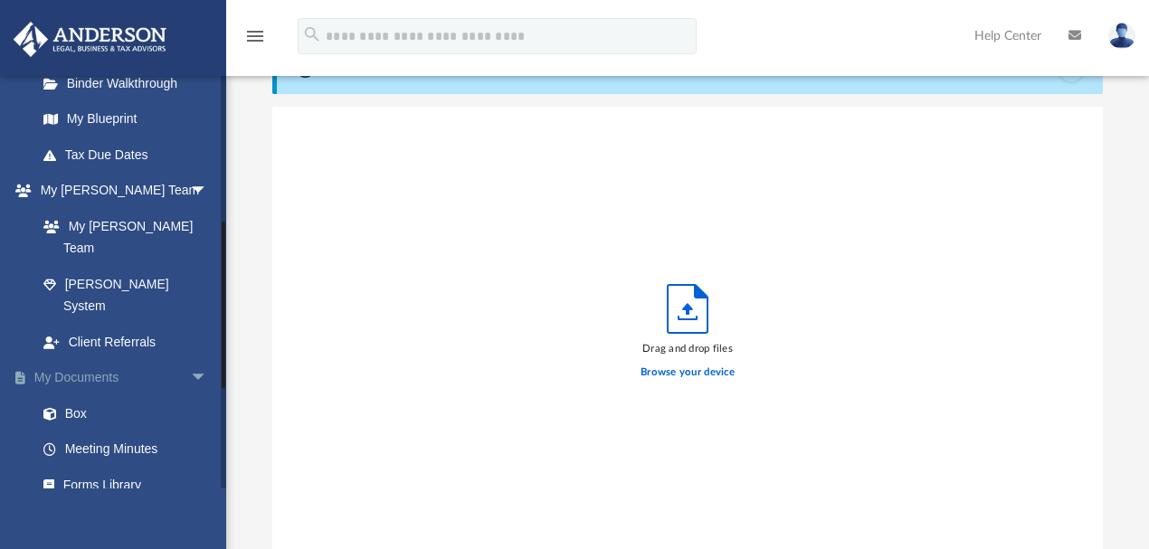
scroll to position [355, 0]
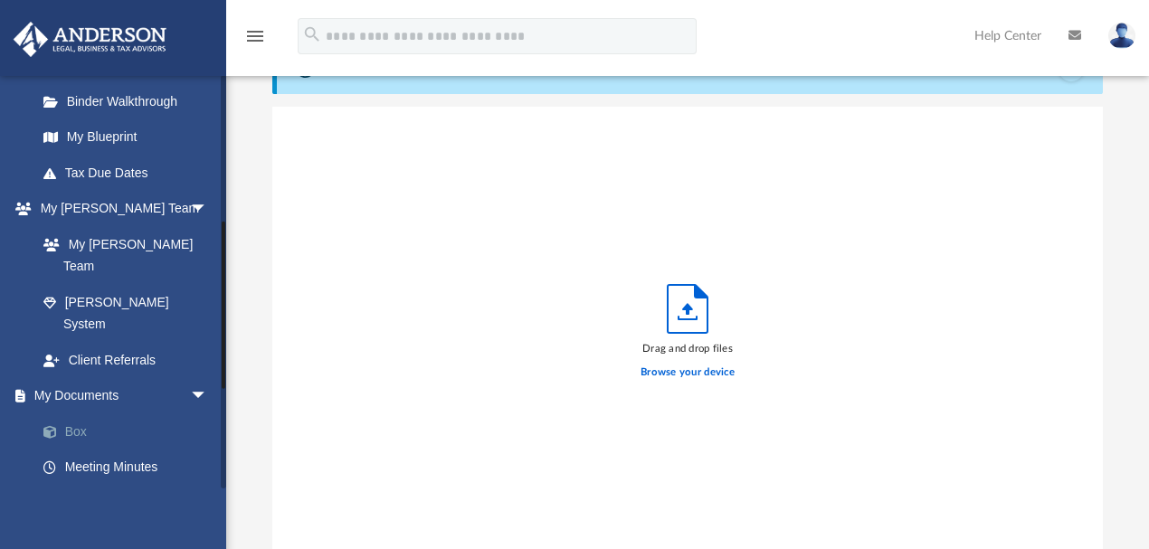
click at [71, 413] on link "Box" at bounding box center [130, 431] width 210 height 36
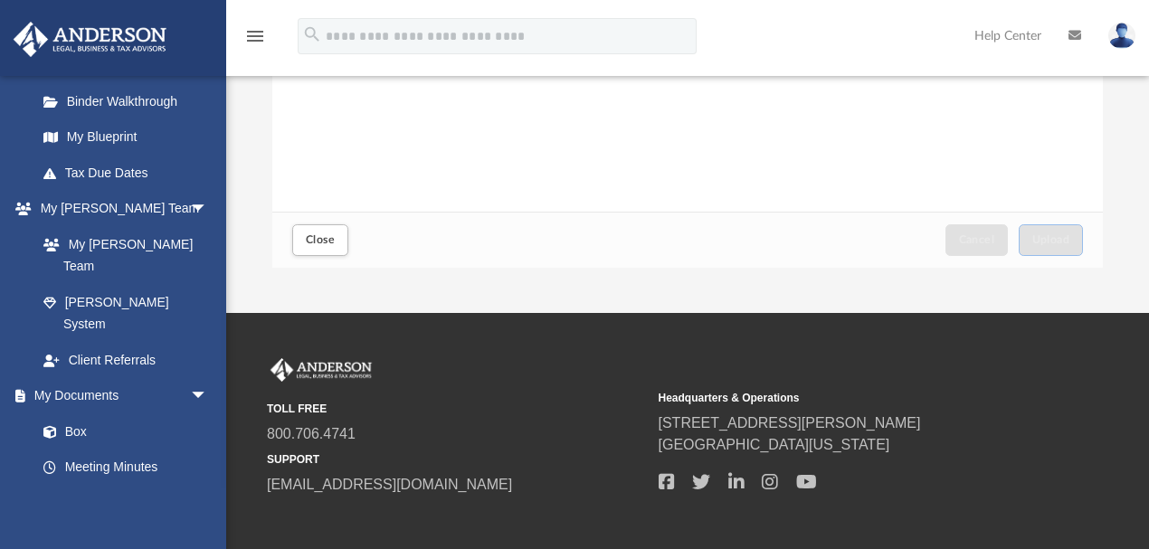
scroll to position [422, 0]
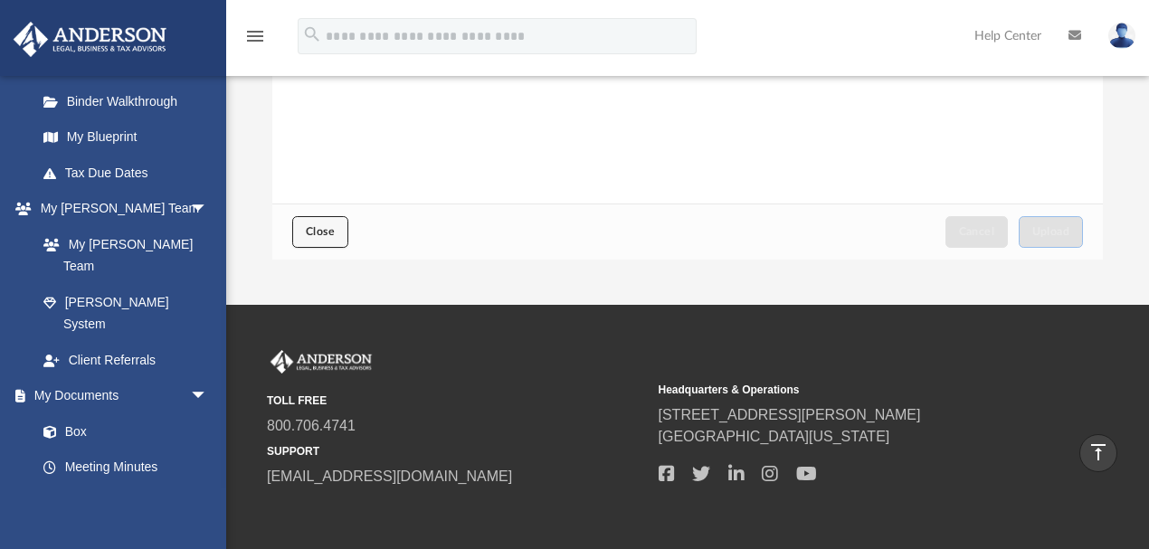
click at [315, 232] on span "Close" at bounding box center [320, 231] width 29 height 11
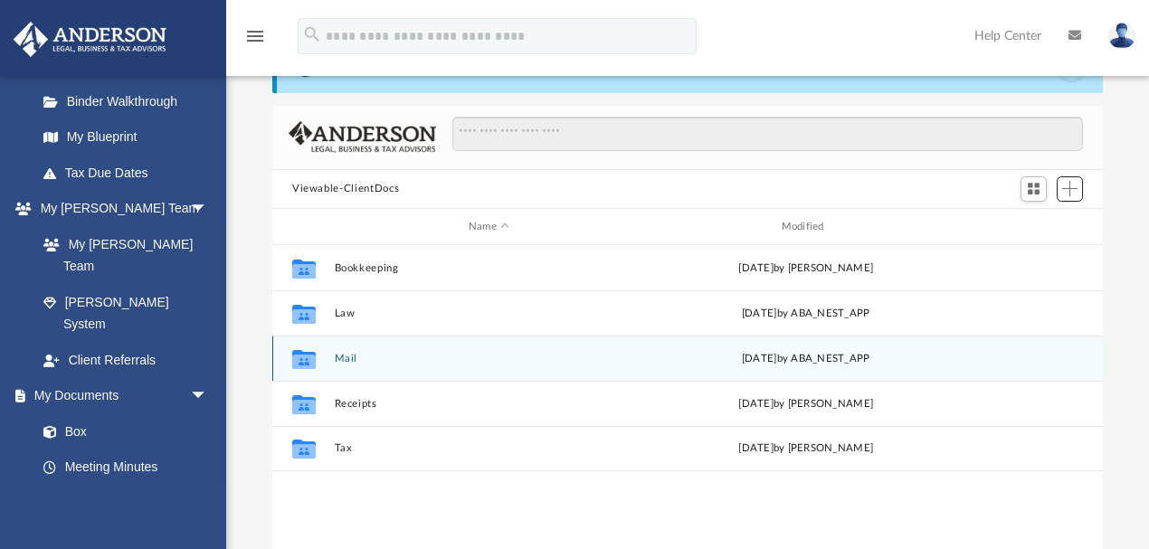
scroll to position [60, 0]
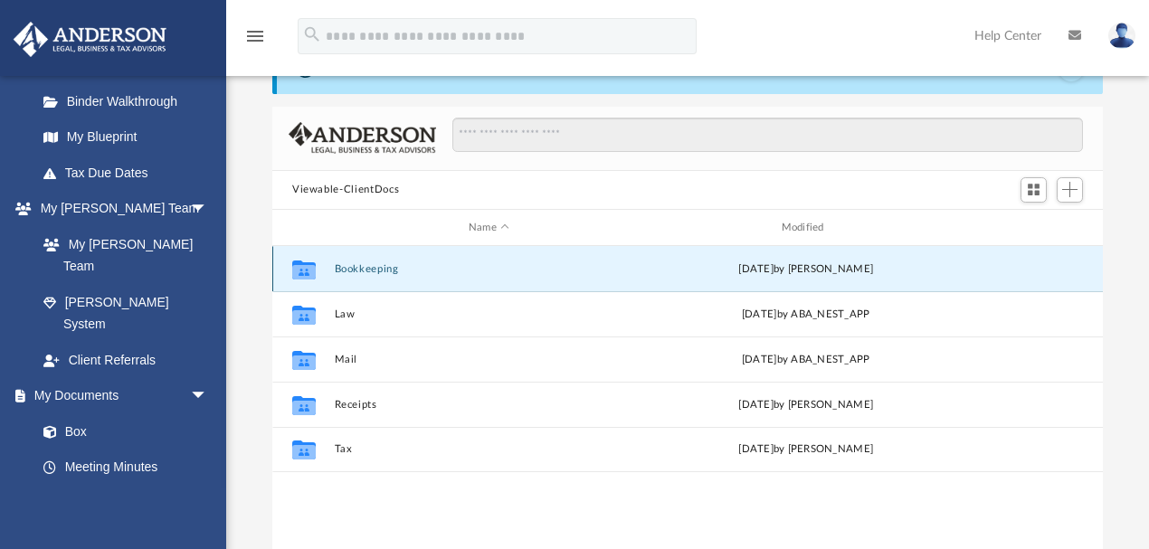
click at [373, 265] on button "Bookkeeping" at bounding box center [489, 269] width 309 height 12
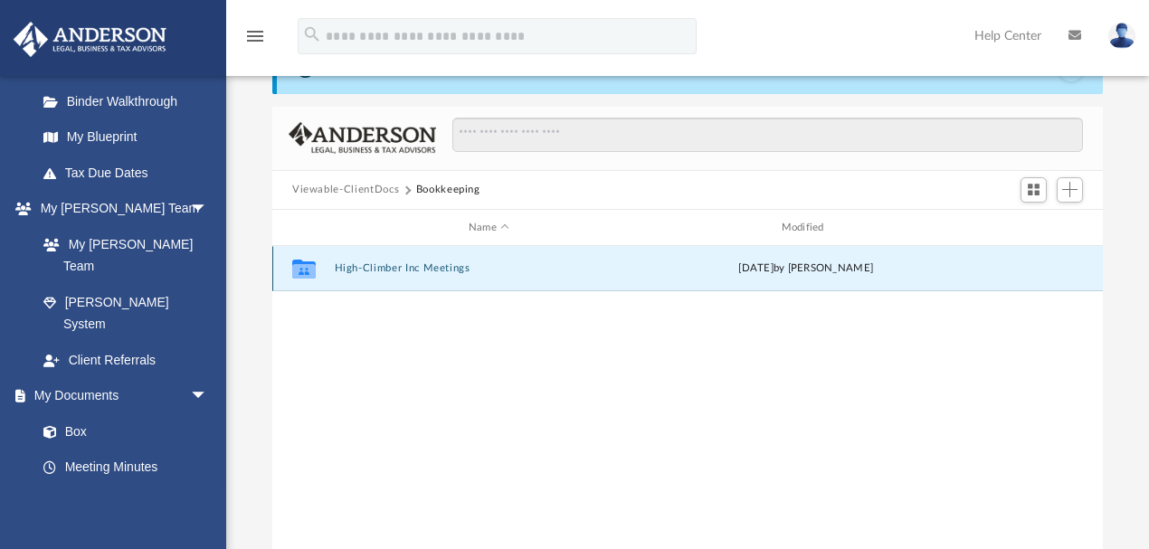
click at [451, 270] on button "High-Climber Inc Meetings" at bounding box center [489, 269] width 309 height 12
